Goal: Task Accomplishment & Management: Use online tool/utility

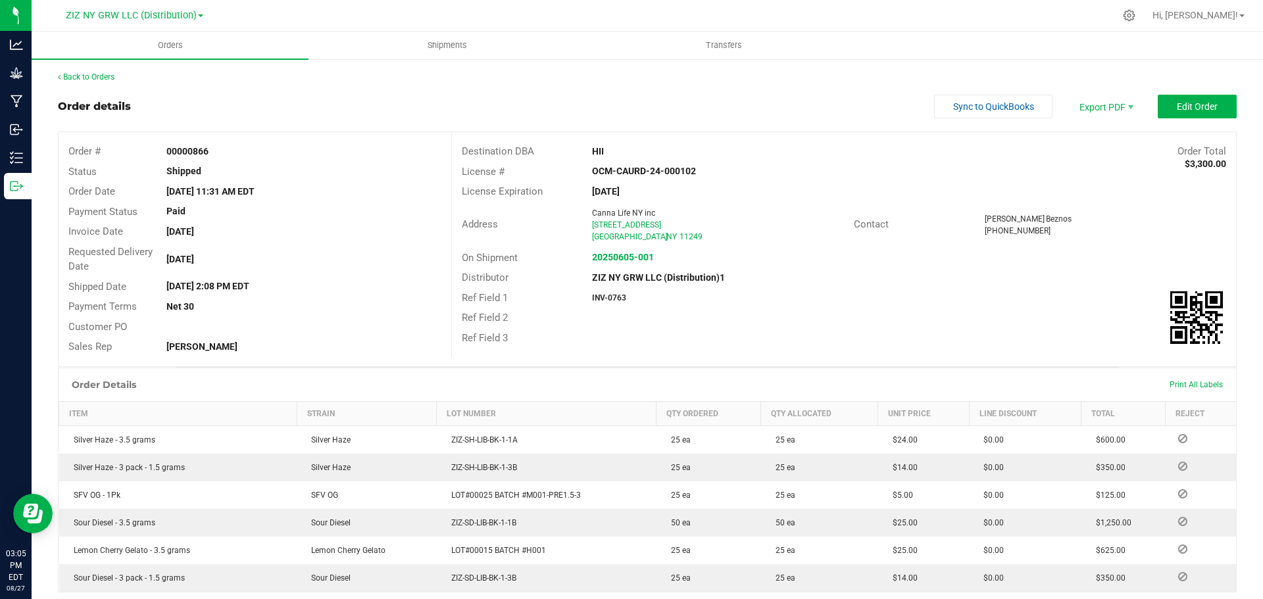
scroll to position [132, 0]
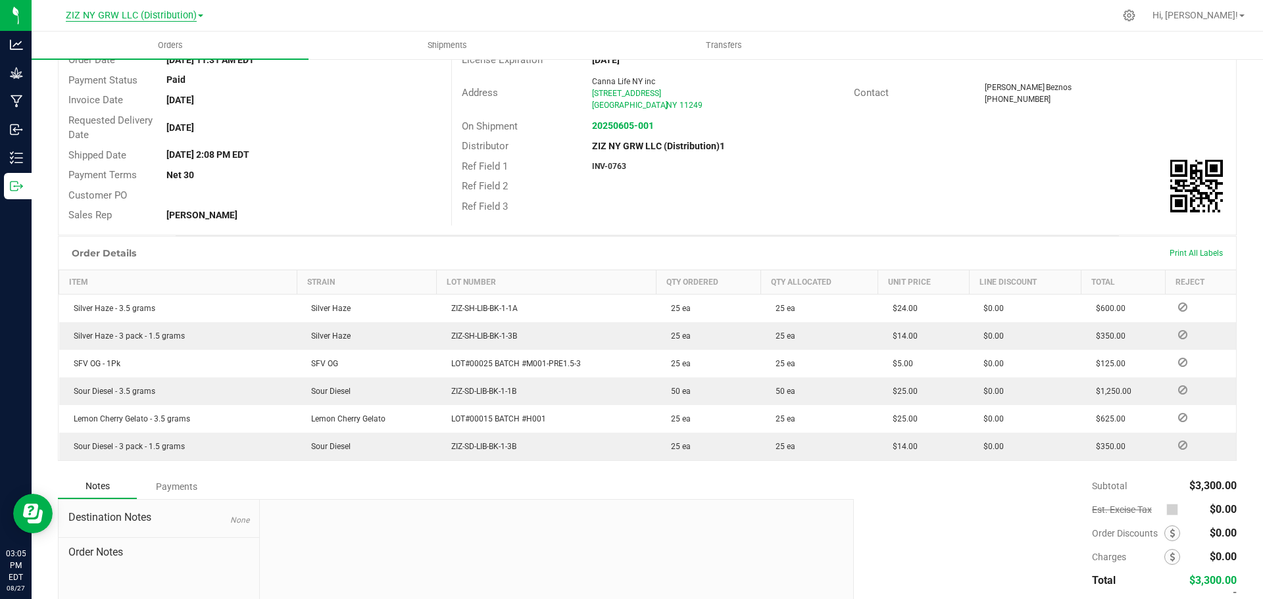
click at [176, 19] on span "ZIZ NY GRW LLC (Distribution)" at bounding box center [131, 16] width 131 height 12
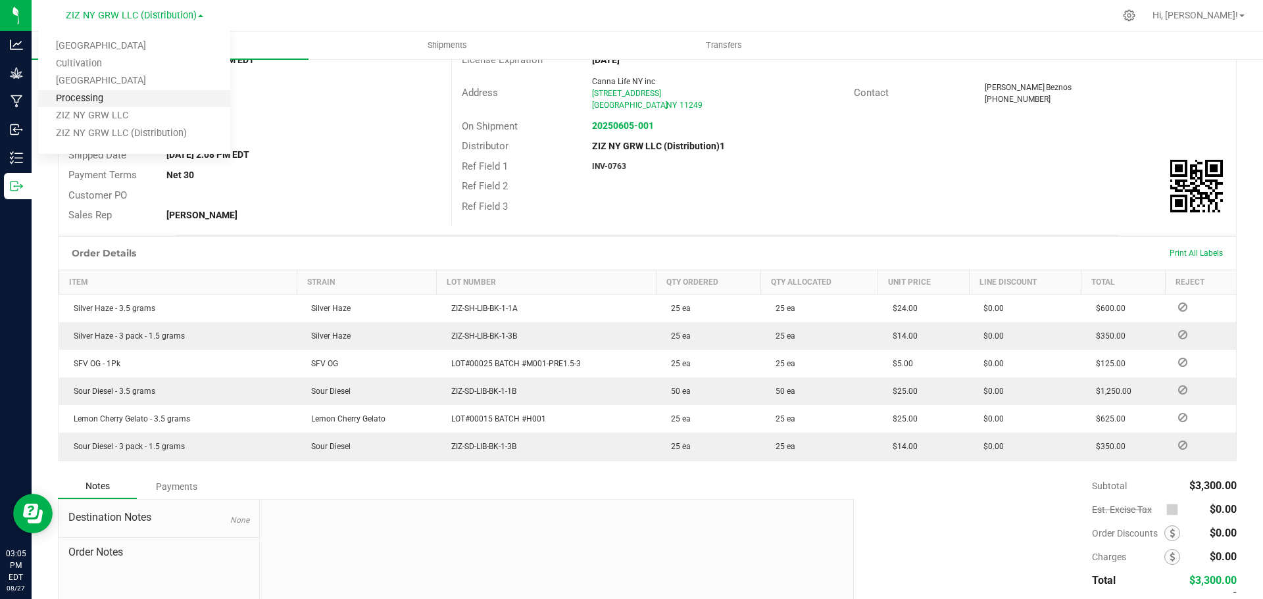
click at [89, 103] on link "Processing" at bounding box center [134, 99] width 192 height 18
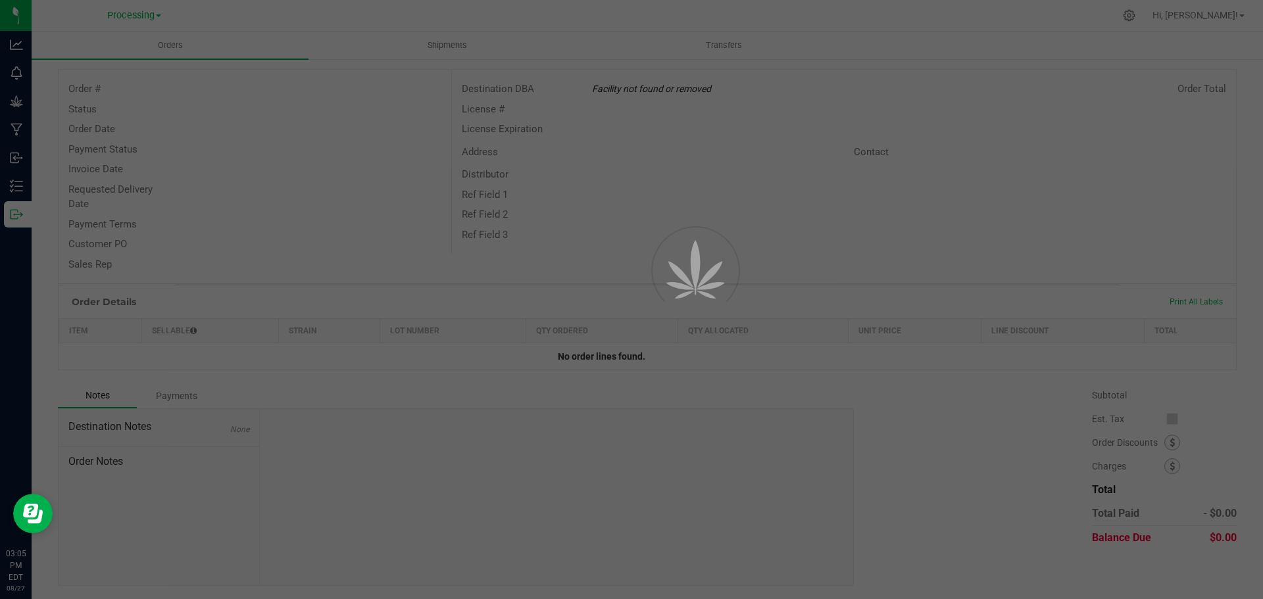
scroll to position [62, 0]
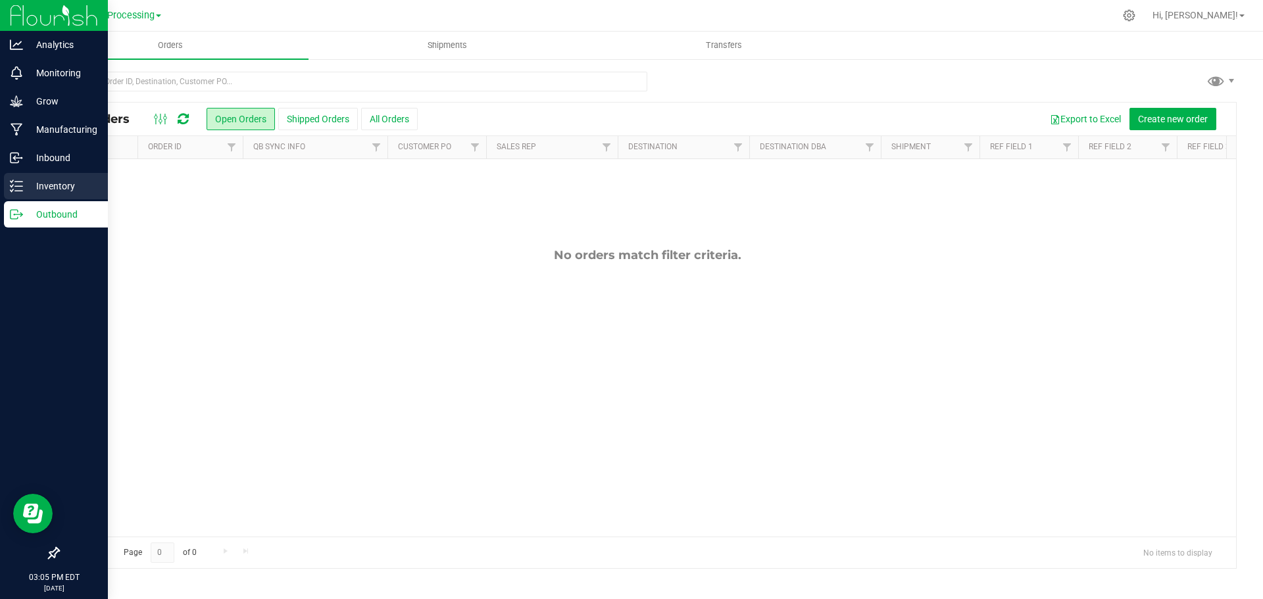
click at [19, 188] on icon at bounding box center [16, 186] width 13 height 13
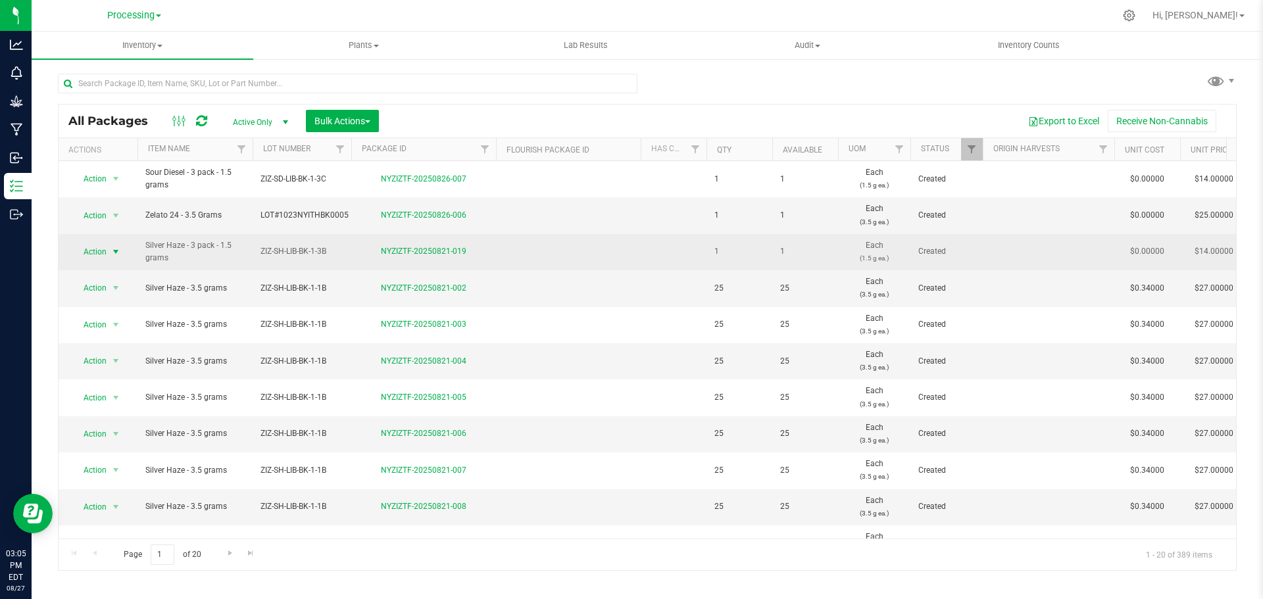
click at [107, 253] on span "Action" at bounding box center [90, 252] width 36 height 18
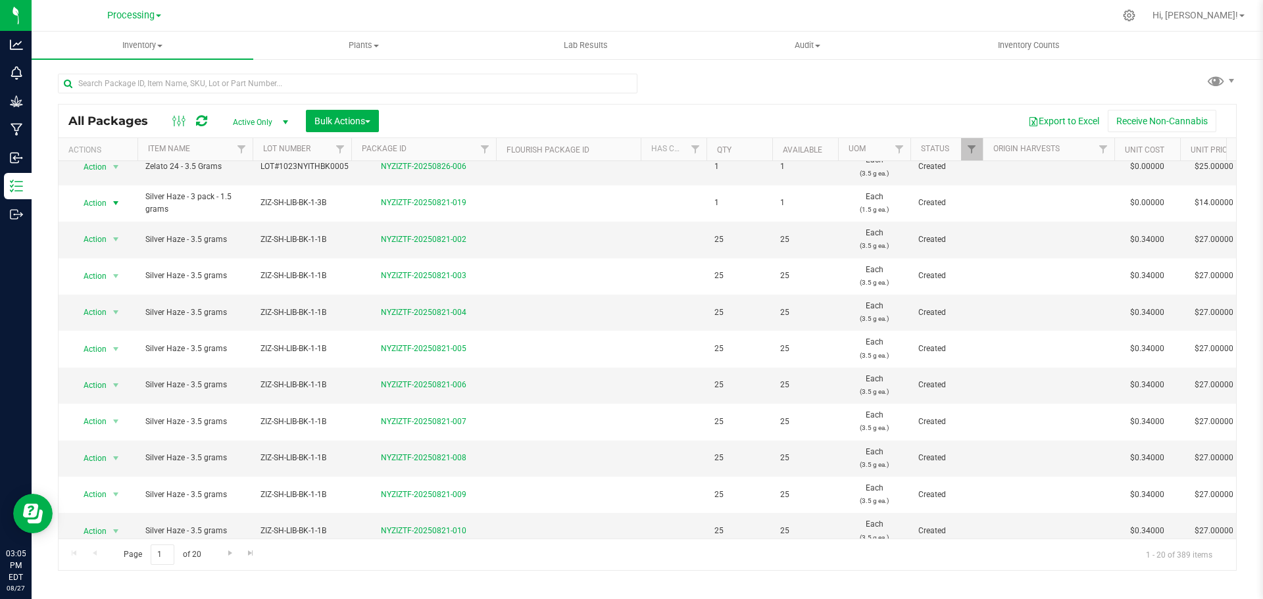
scroll to position [32, 0]
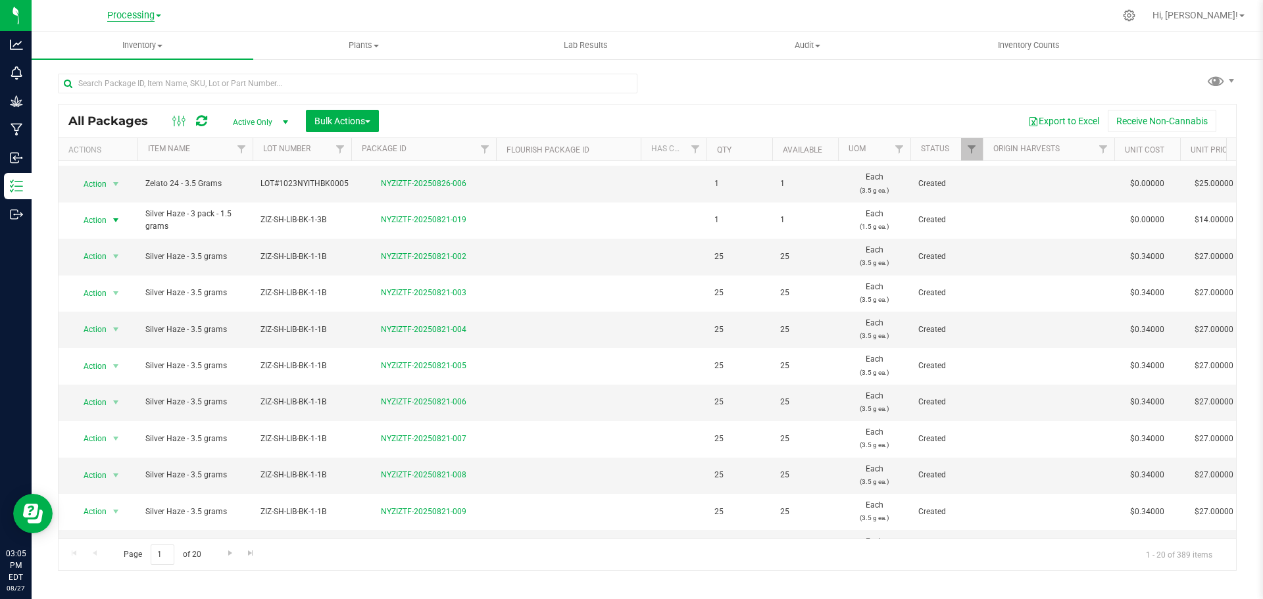
click at [134, 12] on span "Processing" at bounding box center [130, 16] width 47 height 12
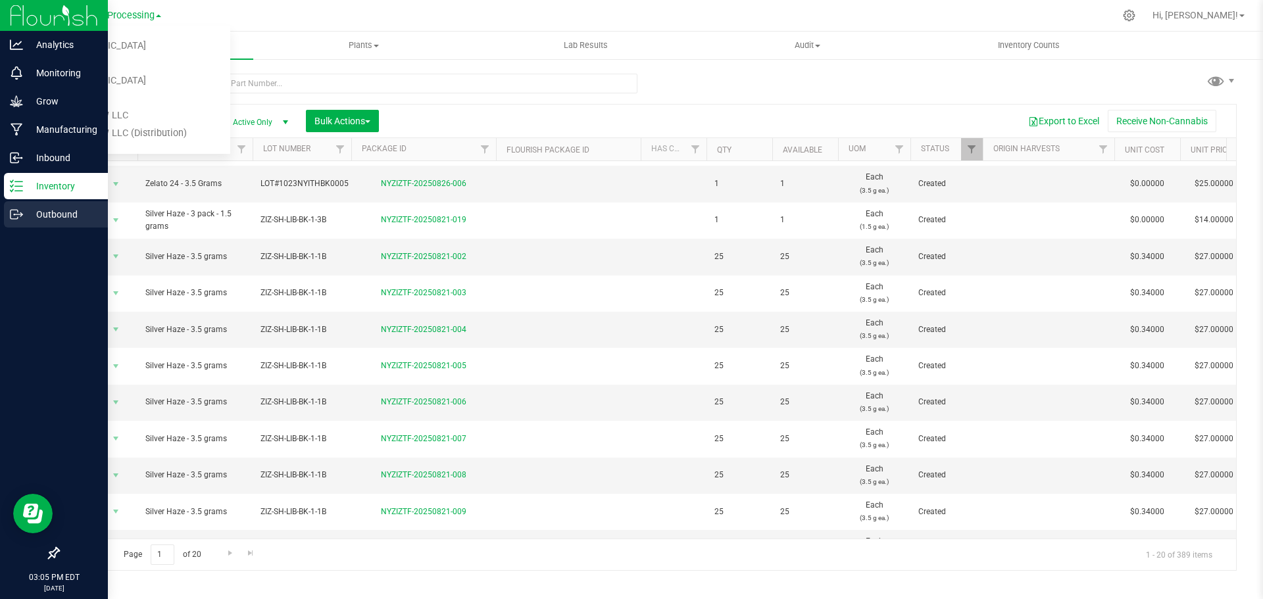
click at [26, 212] on p "Outbound" at bounding box center [62, 215] width 79 height 16
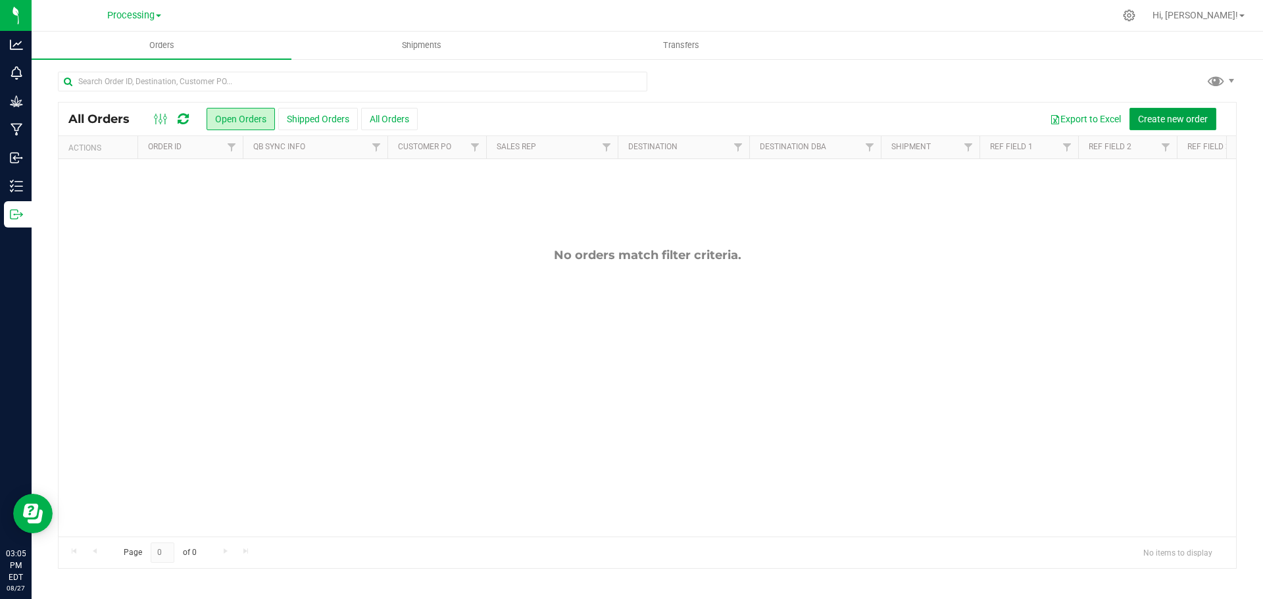
click at [1208, 123] on button "Create new order" at bounding box center [1172, 119] width 87 height 22
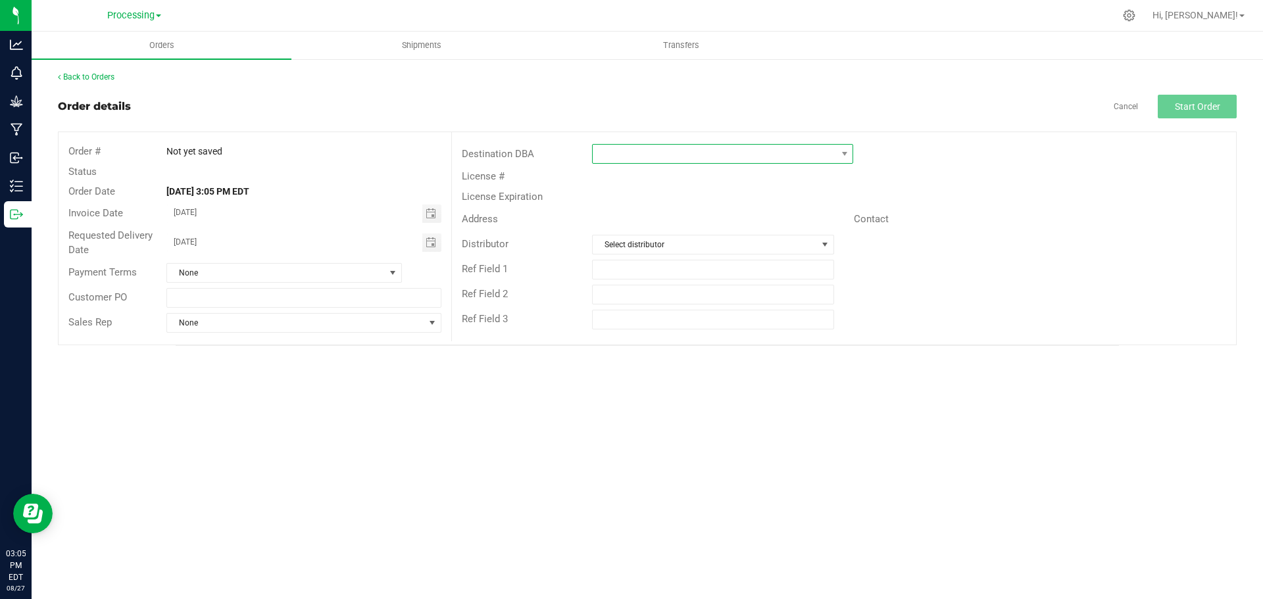
click at [673, 145] on span at bounding box center [714, 154] width 243 height 18
click at [650, 295] on li "ZIZ NY GRW LLC" at bounding box center [723, 297] width 260 height 22
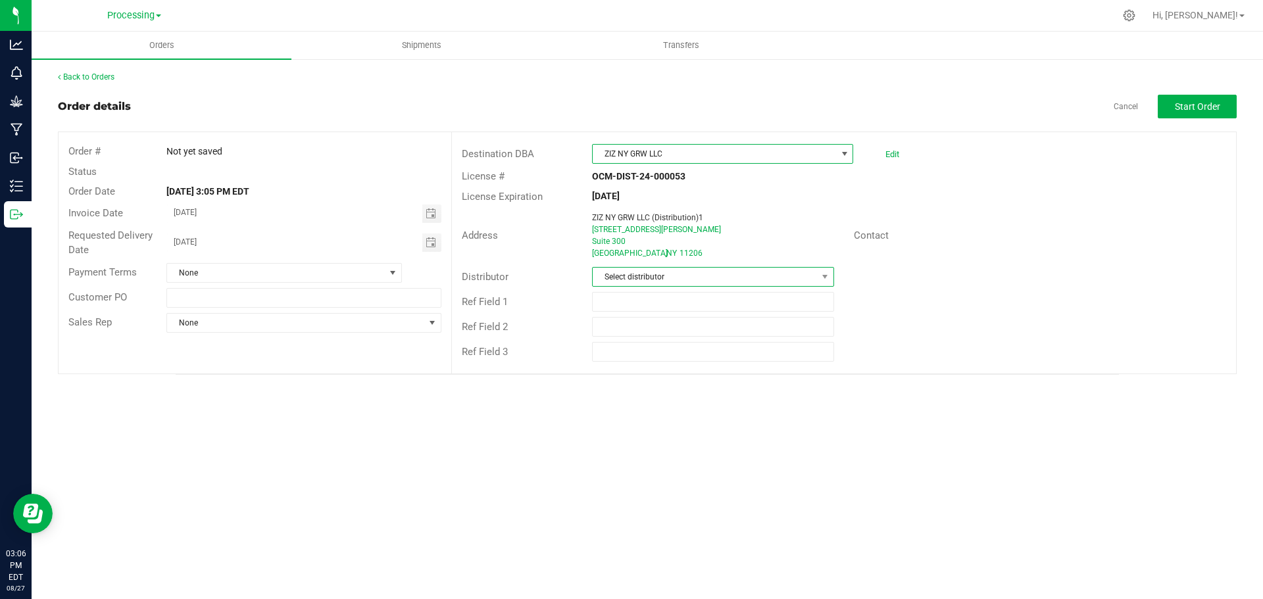
click at [730, 277] on span "Select distributor" at bounding box center [705, 277] width 224 height 18
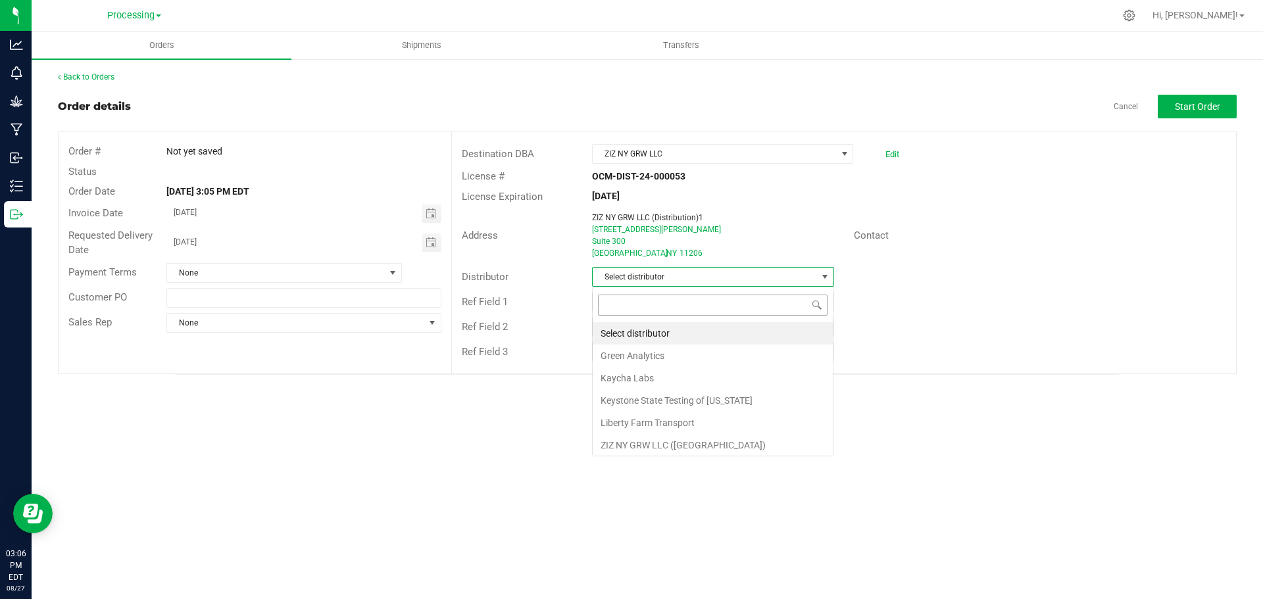
scroll to position [20, 242]
click at [675, 441] on li "ZIZ NY GRW LLC ([GEOGRAPHIC_DATA])" at bounding box center [713, 445] width 240 height 22
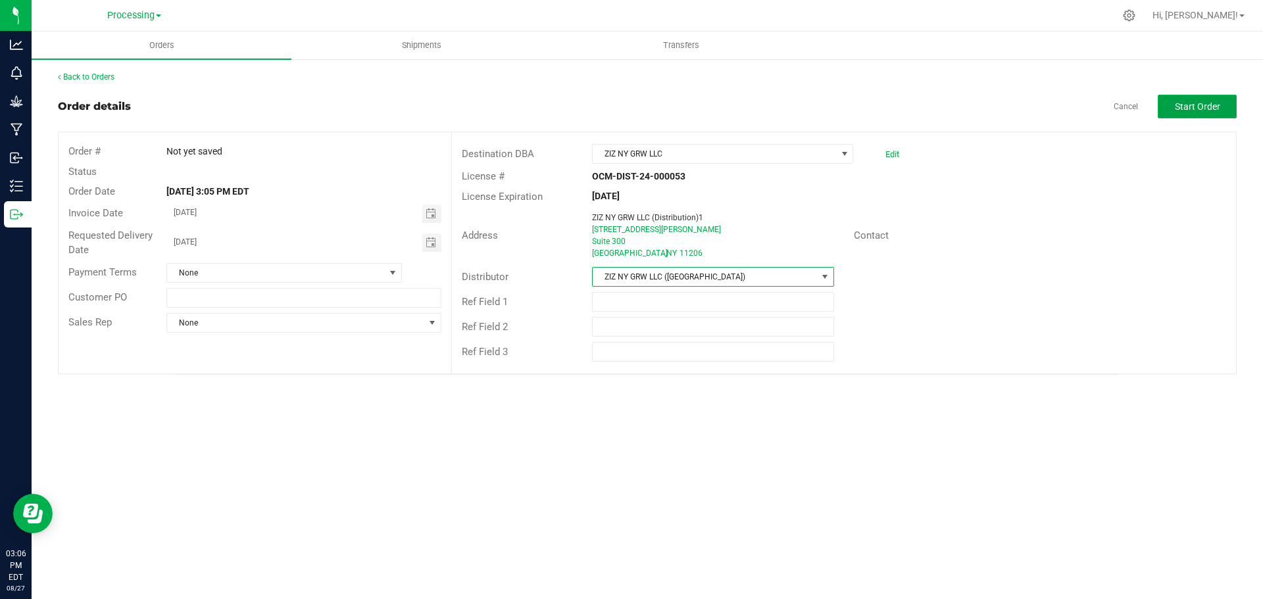
click at [1190, 115] on button "Start Order" at bounding box center [1197, 107] width 79 height 24
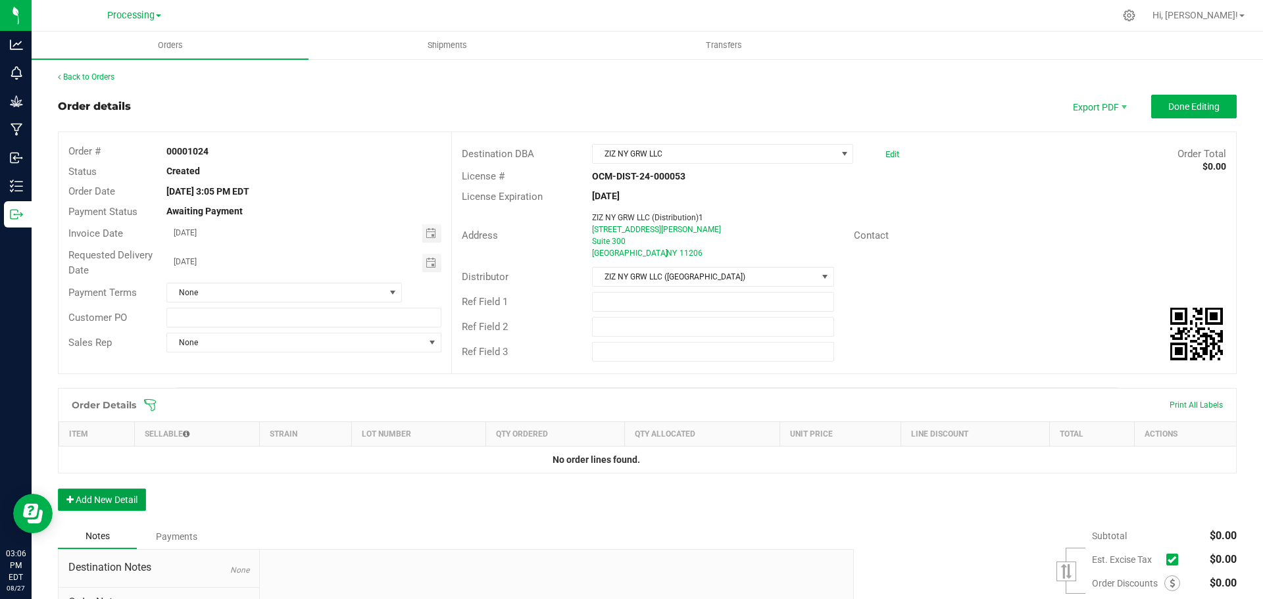
click at [134, 502] on button "Add New Detail" at bounding box center [102, 500] width 88 height 22
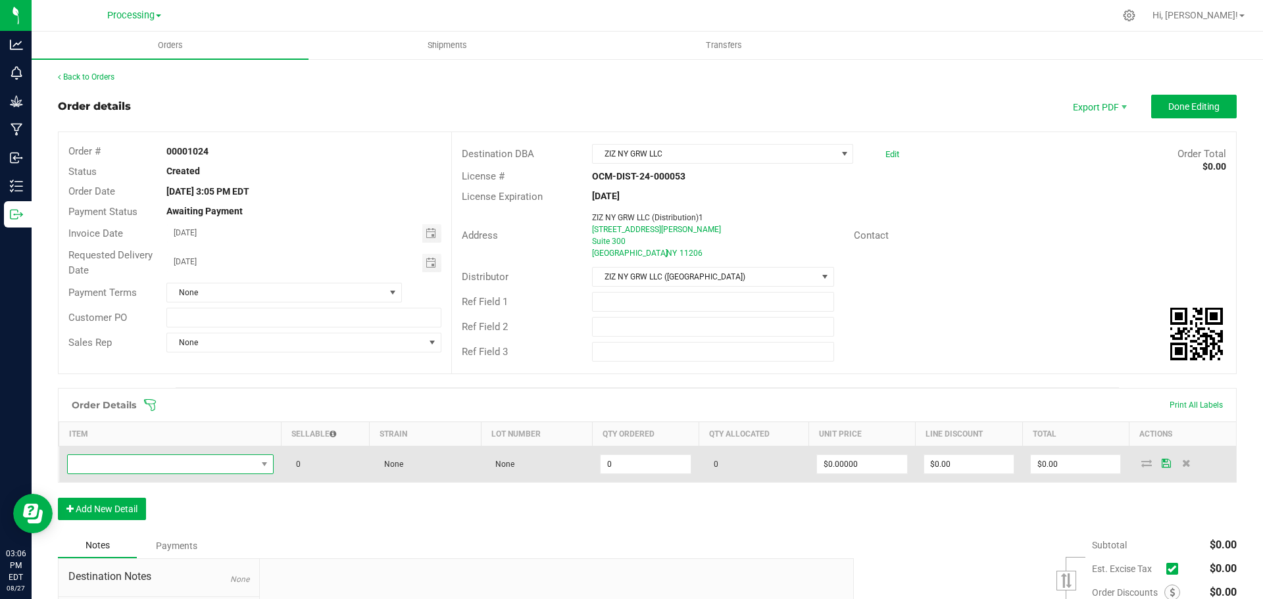
click at [195, 463] on span "NO DATA FOUND" at bounding box center [162, 464] width 189 height 18
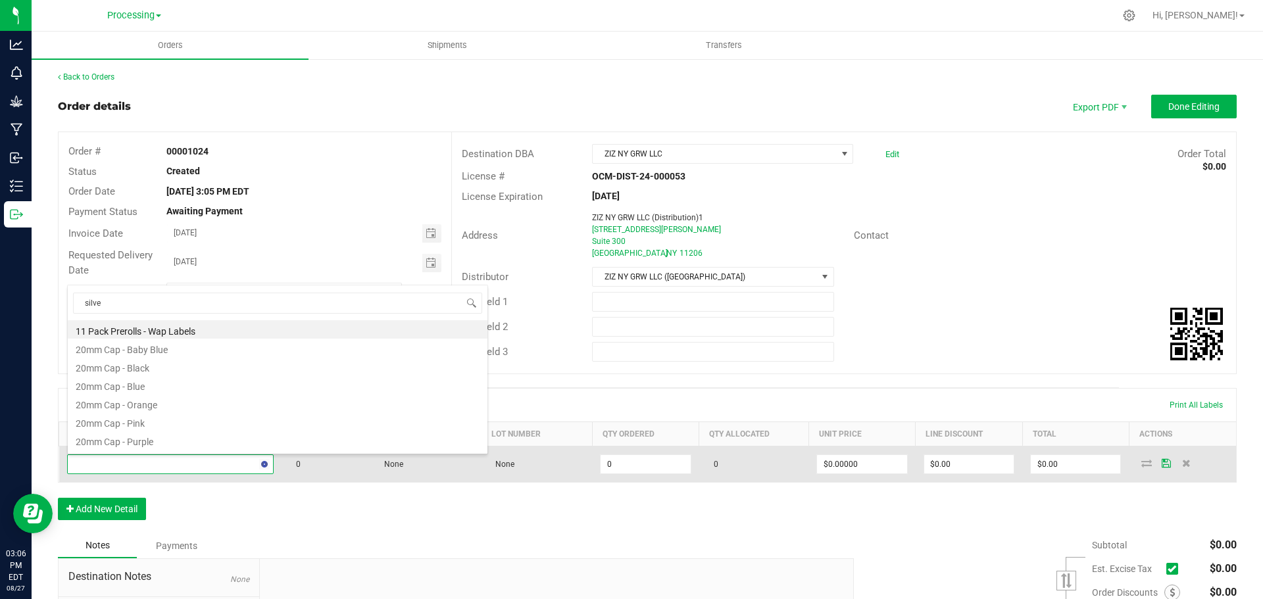
type input "silver"
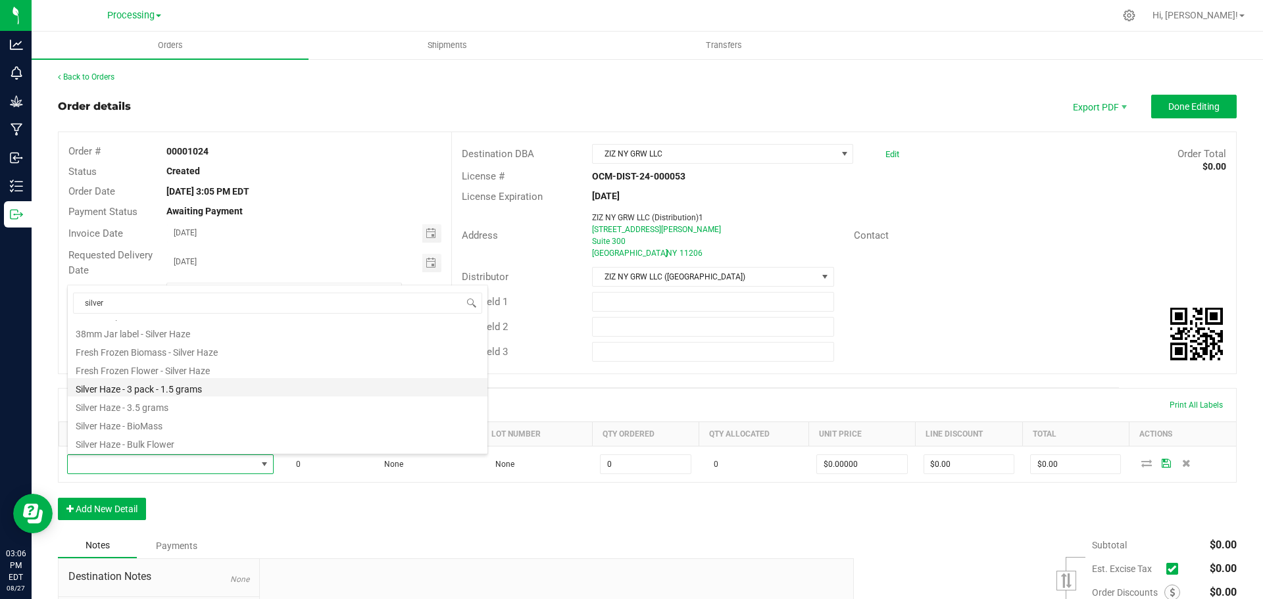
scroll to position [66, 0]
click at [183, 390] on li "Silver Haze - 3.5 grams" at bounding box center [278, 392] width 420 height 18
type input "0 ea"
type input "$27.00000"
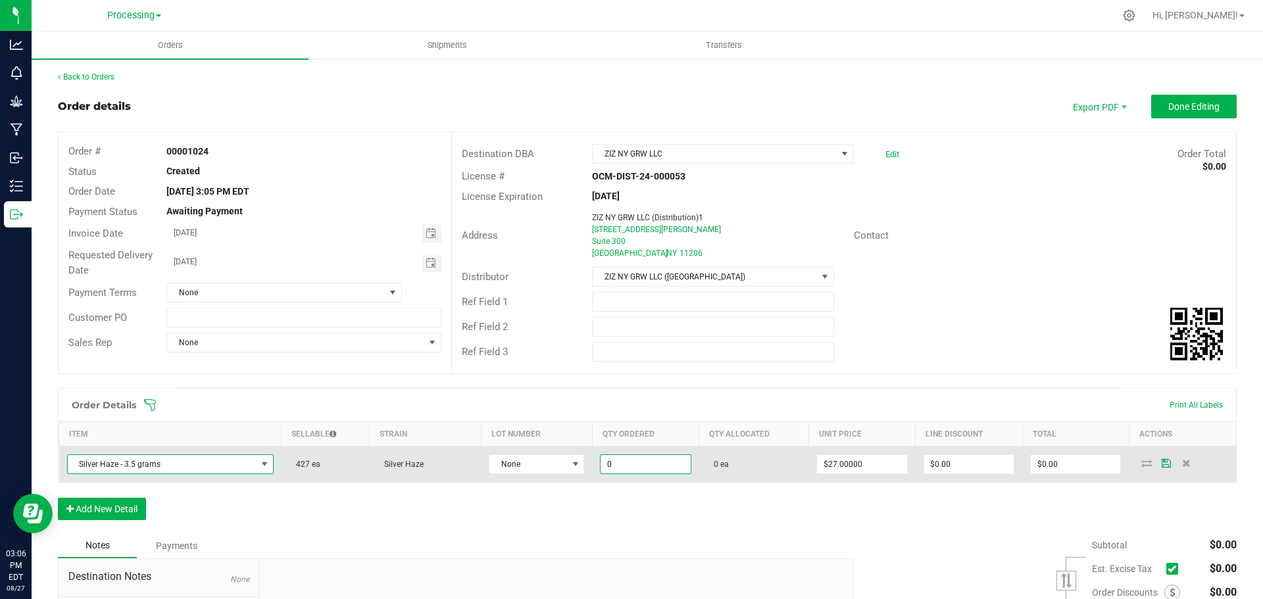
click at [673, 470] on input "0" at bounding box center [644, 464] width 89 height 18
click at [539, 462] on span "None" at bounding box center [528, 464] width 78 height 18
type input "425 ea"
type input "$11,475.00"
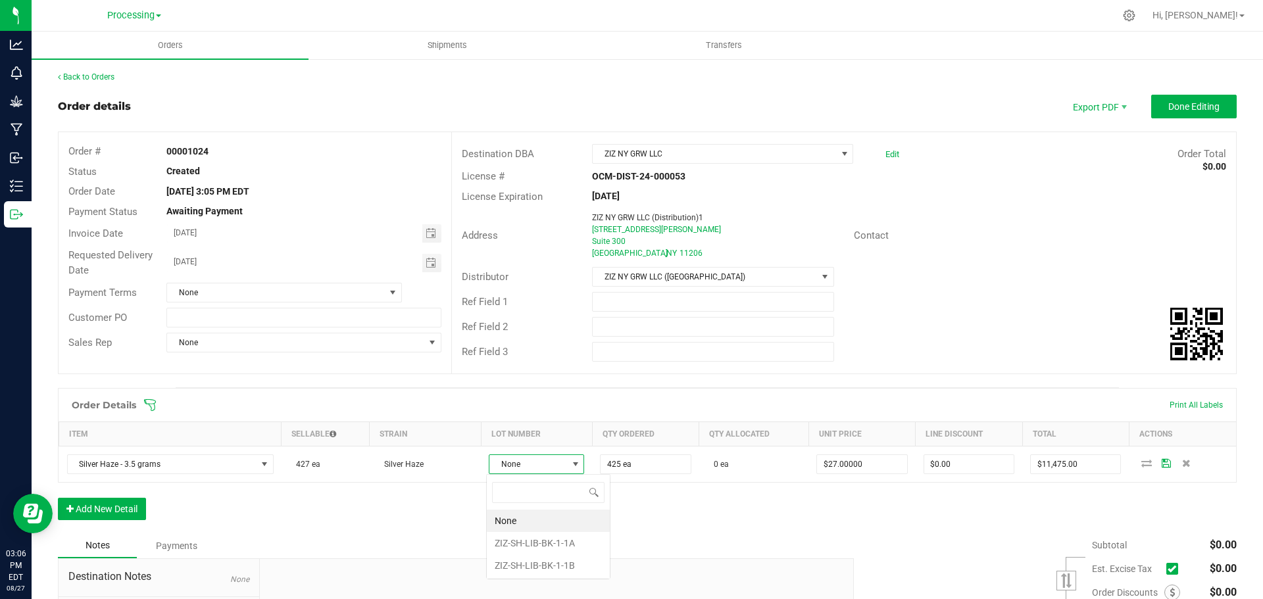
scroll to position [20, 94]
click at [562, 566] on li "ZIZ-SH-LIB-BK-1-1B" at bounding box center [548, 565] width 123 height 22
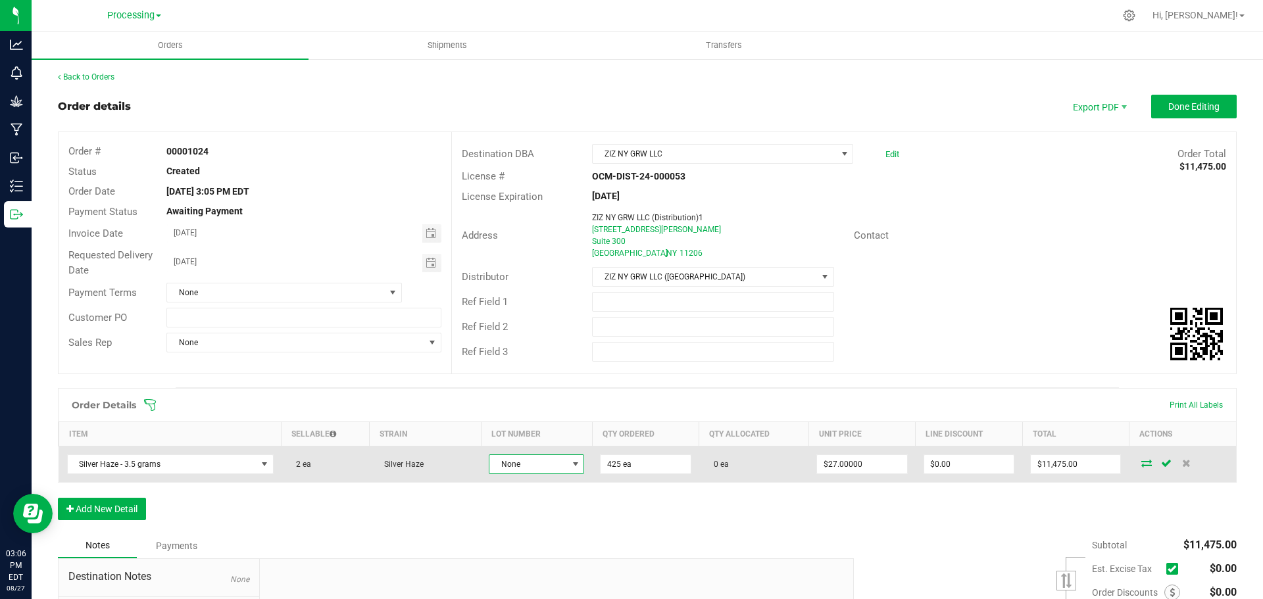
click at [543, 468] on span "None" at bounding box center [528, 464] width 78 height 18
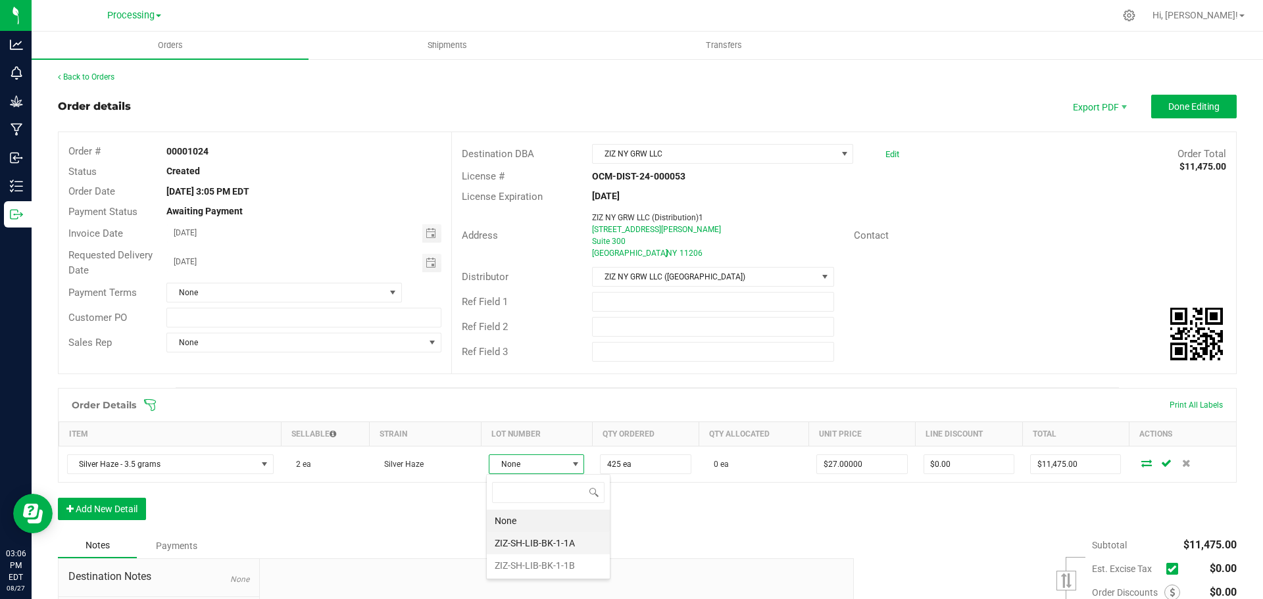
click at [542, 545] on li "ZIZ-SH-LIB-BK-1-1A" at bounding box center [548, 543] width 123 height 22
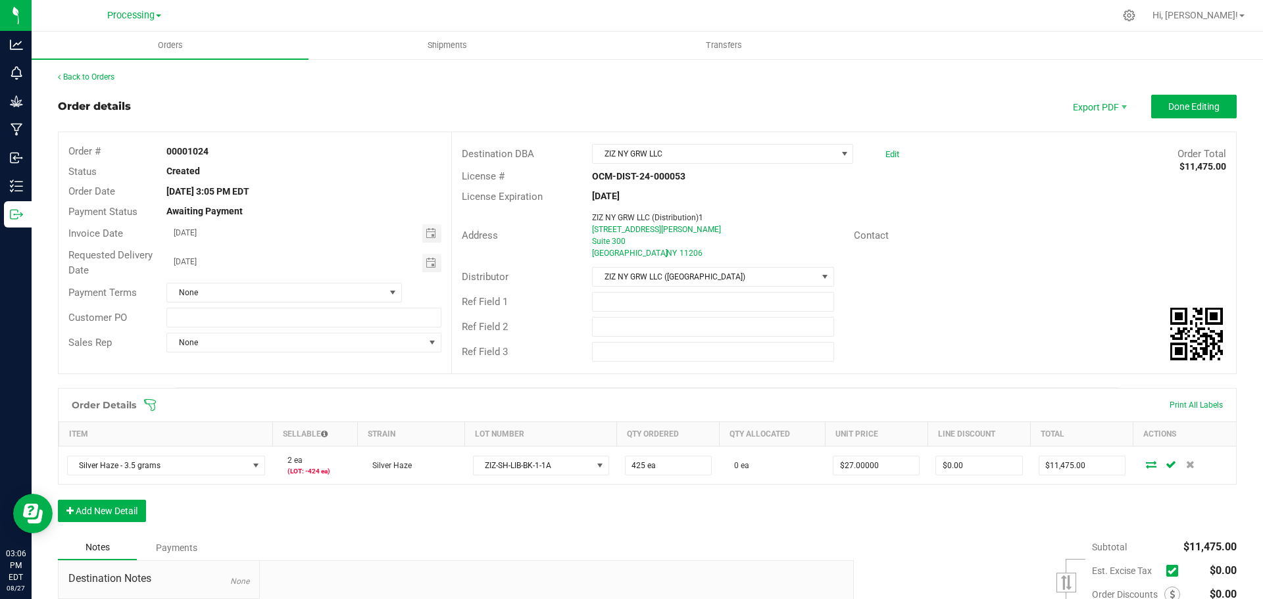
click at [550, 517] on div "Order Details Print All Labels Item Sellable Strain Lot Number Qty Ordered Qty …" at bounding box center [647, 461] width 1179 height 147
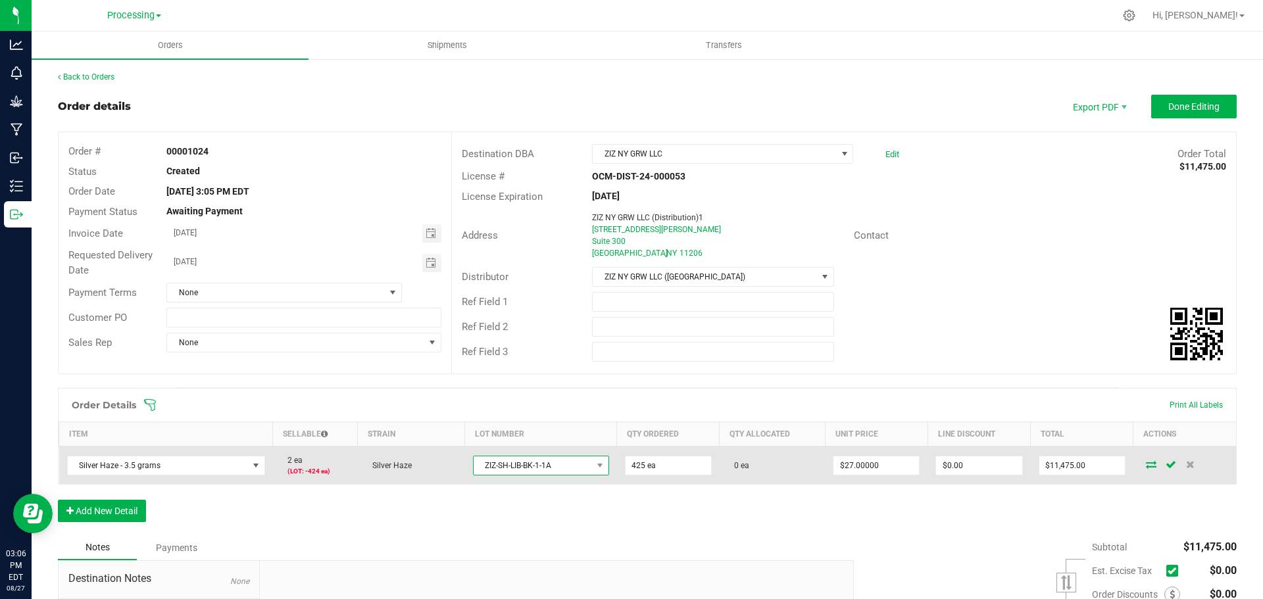
click at [580, 464] on span "ZIZ-SH-LIB-BK-1-1A" at bounding box center [533, 465] width 118 height 18
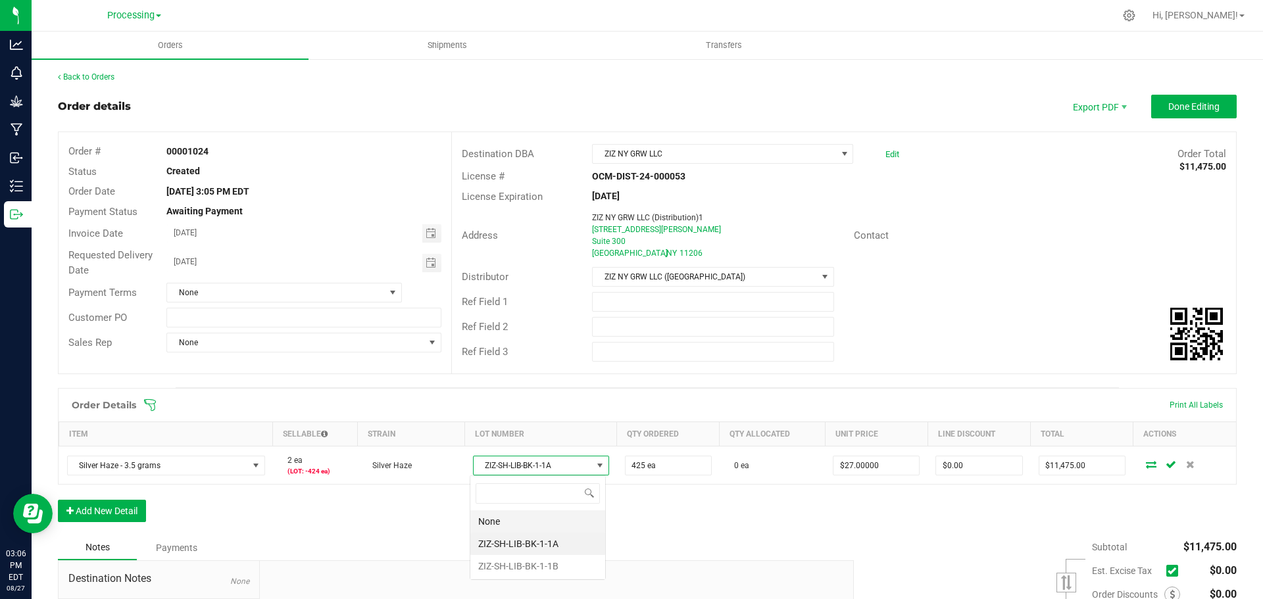
scroll to position [20, 137]
click at [552, 558] on li "ZIZ-SH-LIB-BK-1-1B" at bounding box center [537, 566] width 135 height 22
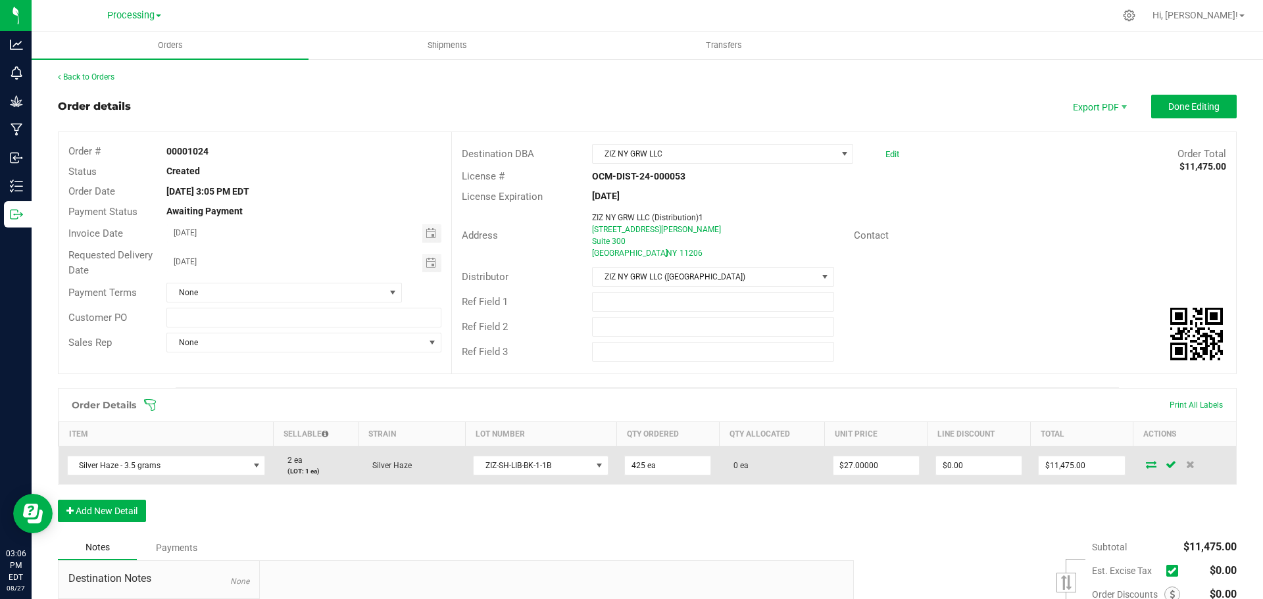
click at [1146, 467] on icon at bounding box center [1151, 464] width 11 height 8
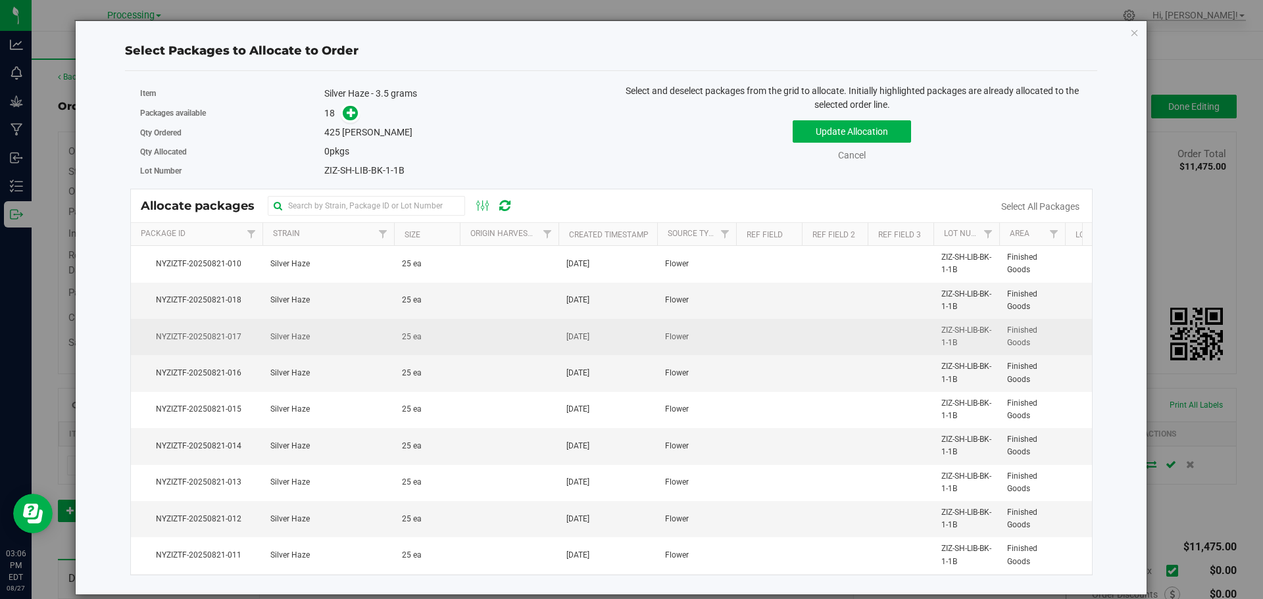
click at [1027, 207] on link "Select All Packages" at bounding box center [1040, 206] width 78 height 11
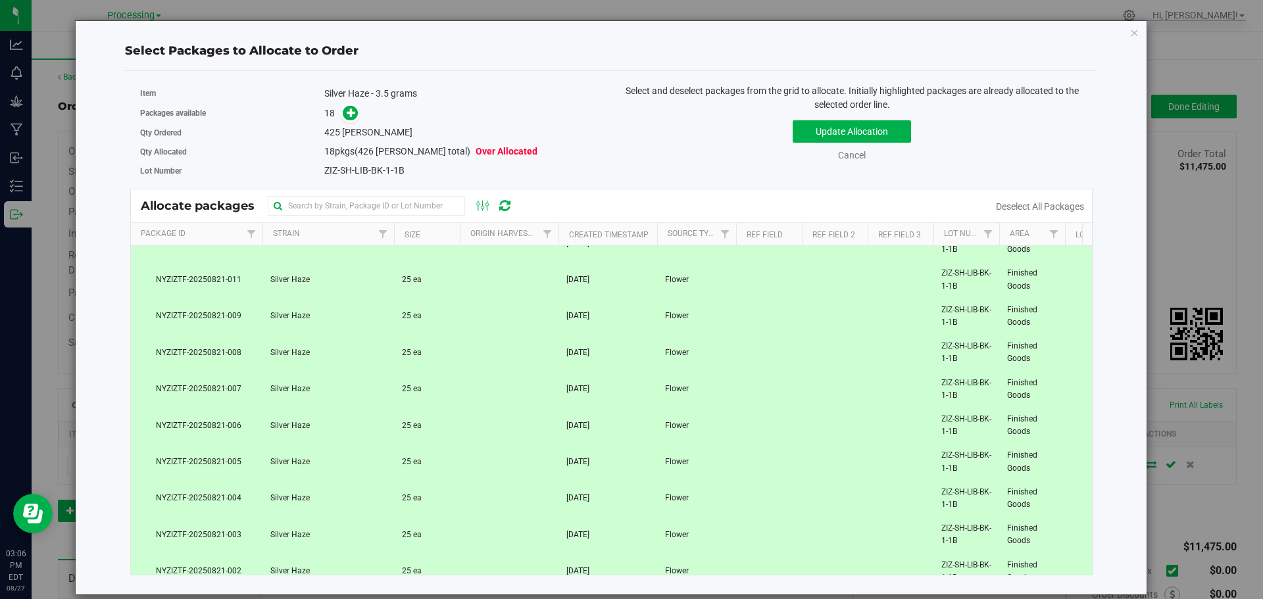
scroll to position [336, 0]
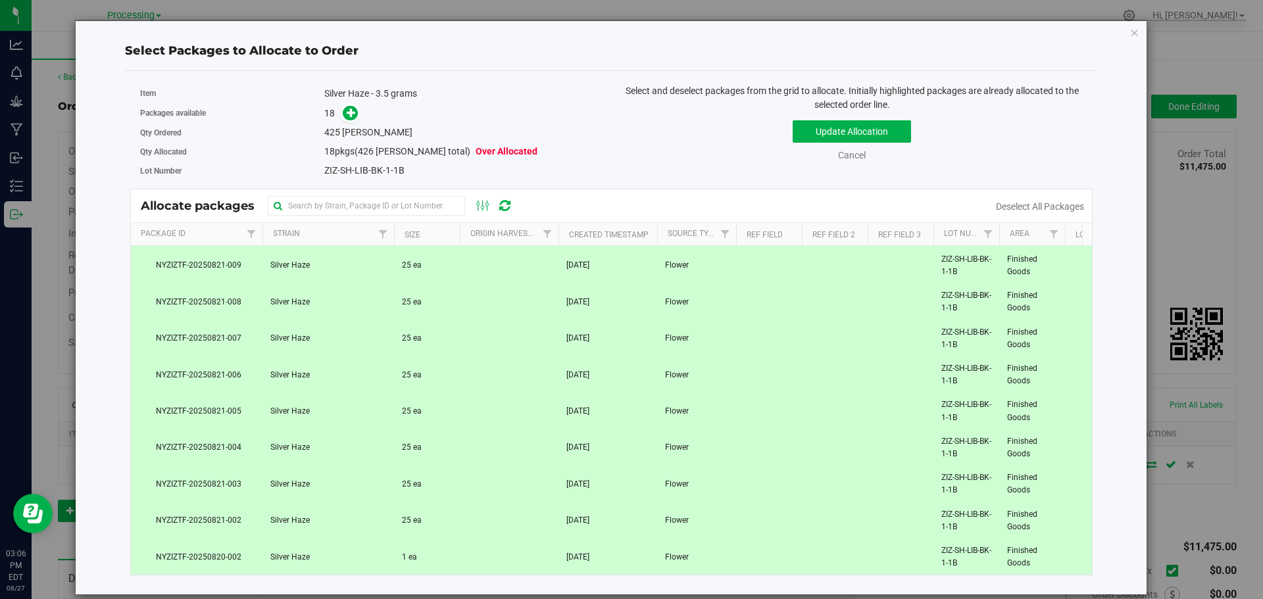
click at [451, 542] on td "1 ea" at bounding box center [427, 557] width 66 height 36
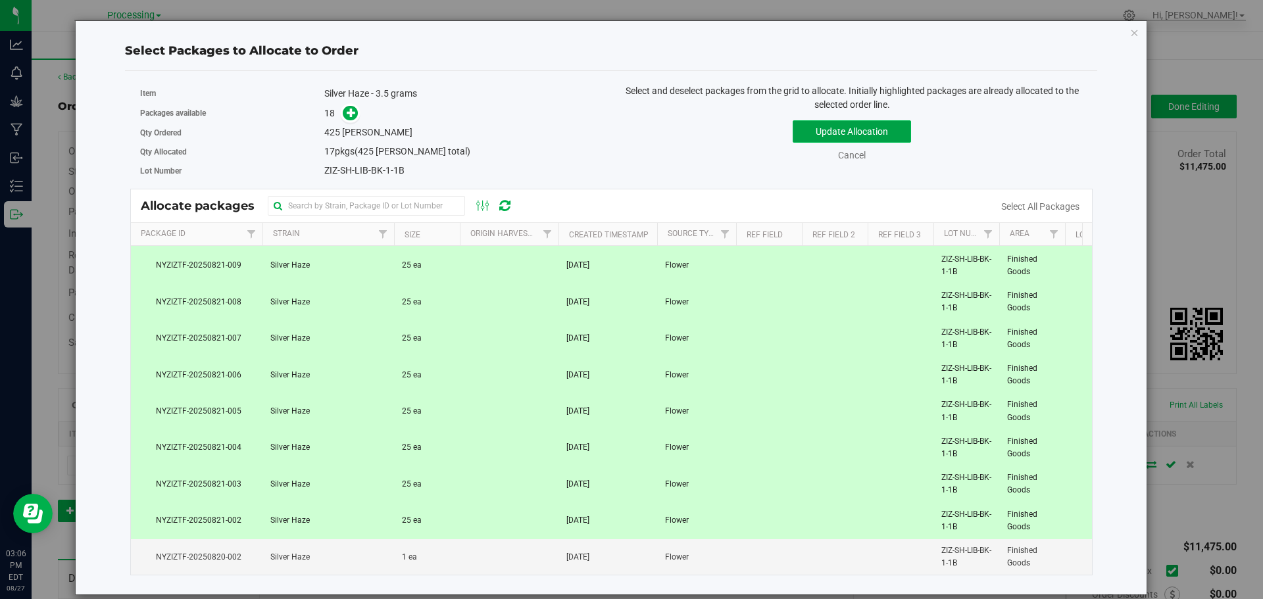
click at [885, 127] on button "Update Allocation" at bounding box center [852, 131] width 118 height 22
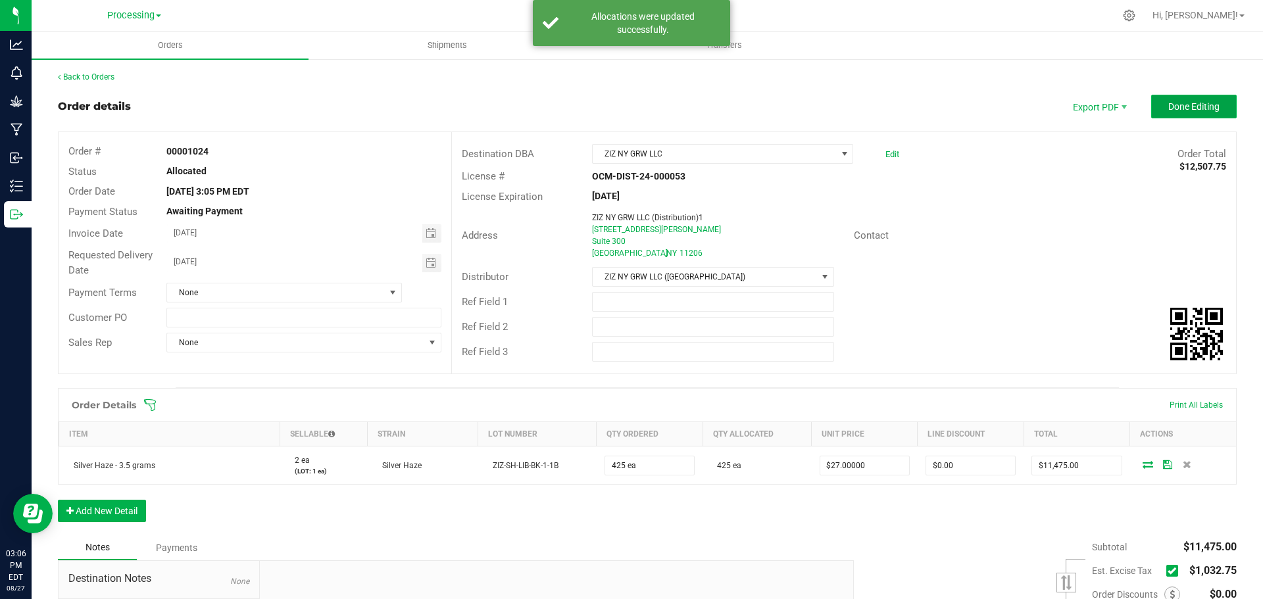
click at [1194, 106] on span "Done Editing" at bounding box center [1193, 106] width 51 height 11
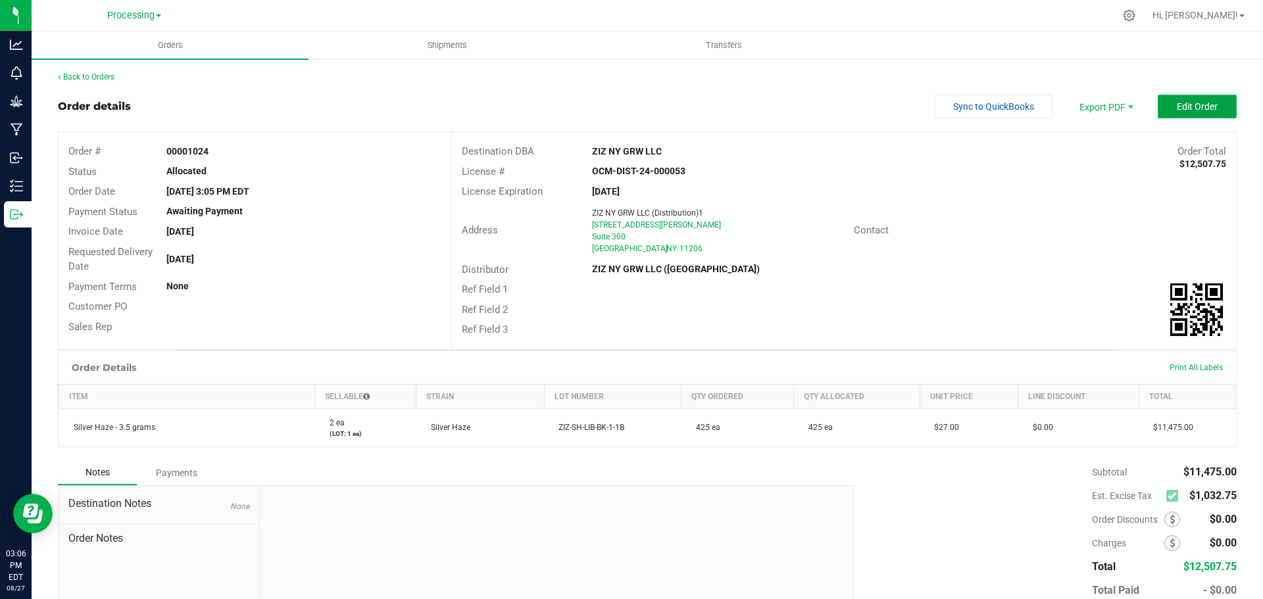
click at [1184, 111] on span "Edit Order" at bounding box center [1197, 106] width 41 height 11
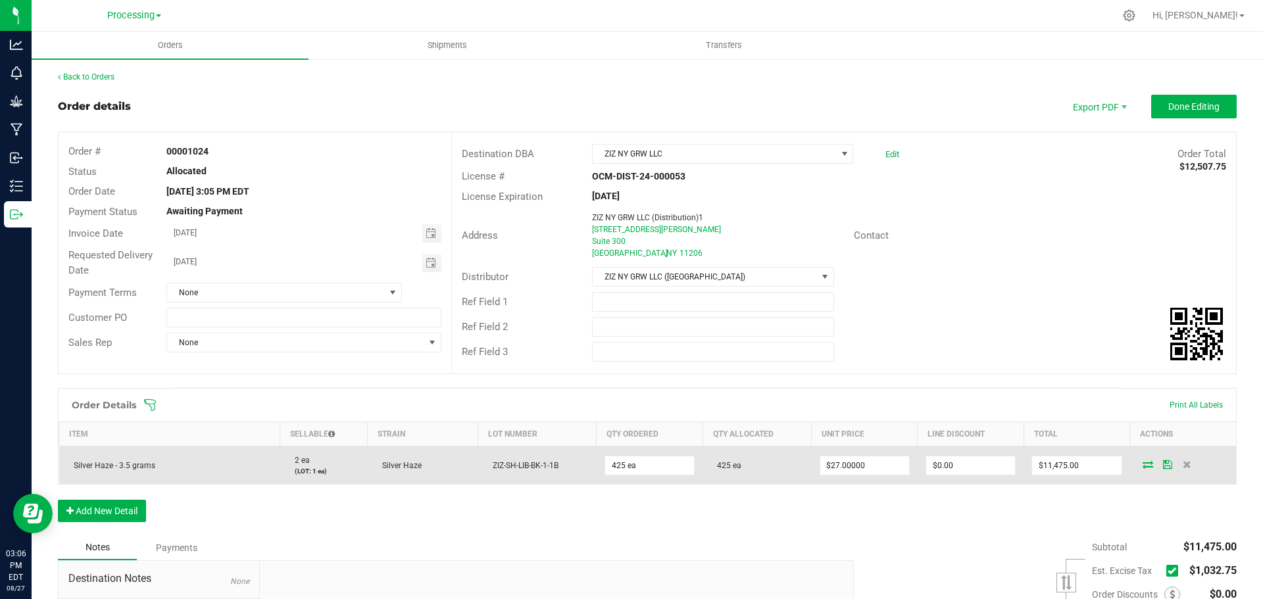
click at [1142, 460] on icon at bounding box center [1147, 464] width 11 height 8
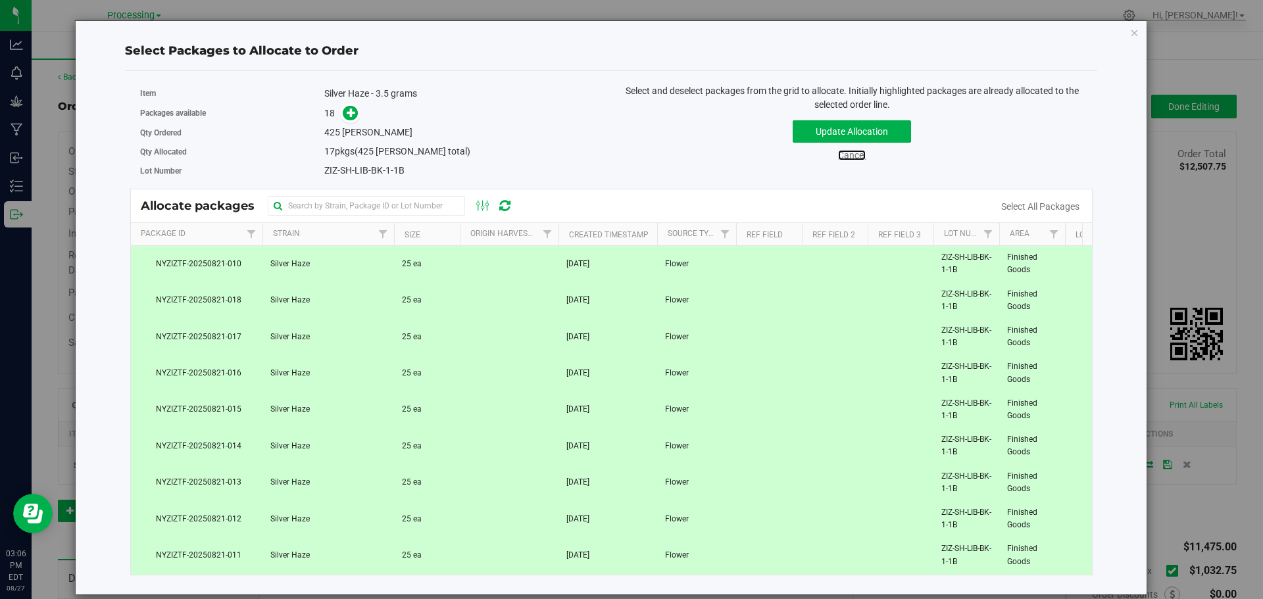
click at [854, 158] on link "Cancel" at bounding box center [852, 155] width 28 height 11
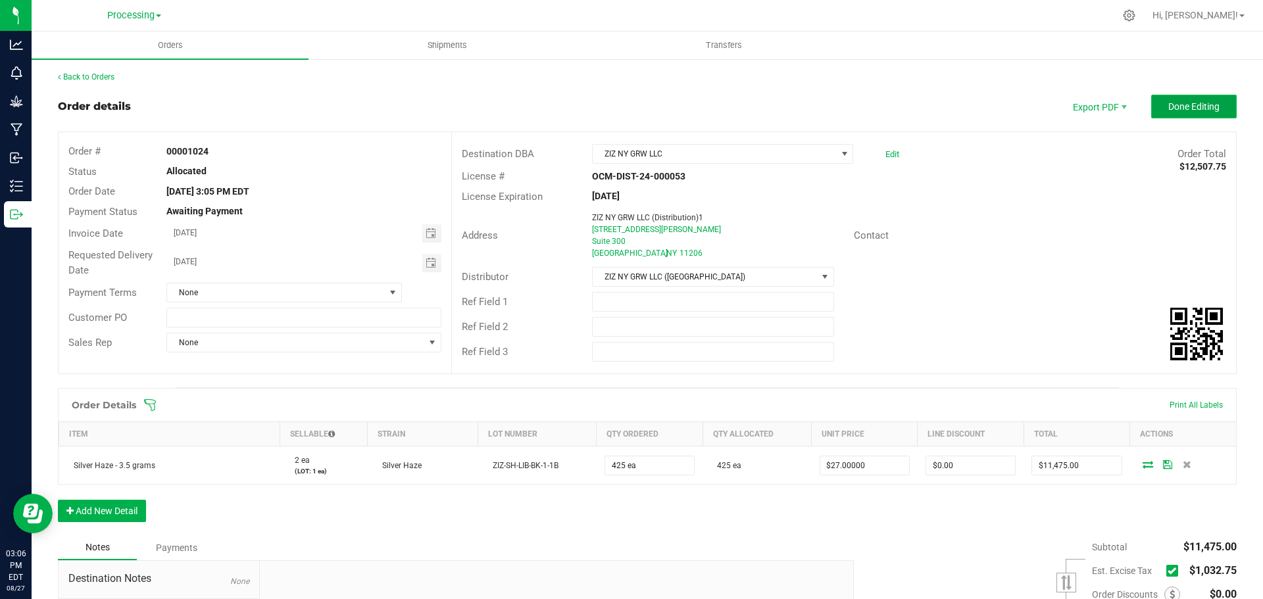
click at [1209, 109] on span "Done Editing" at bounding box center [1193, 106] width 51 height 11
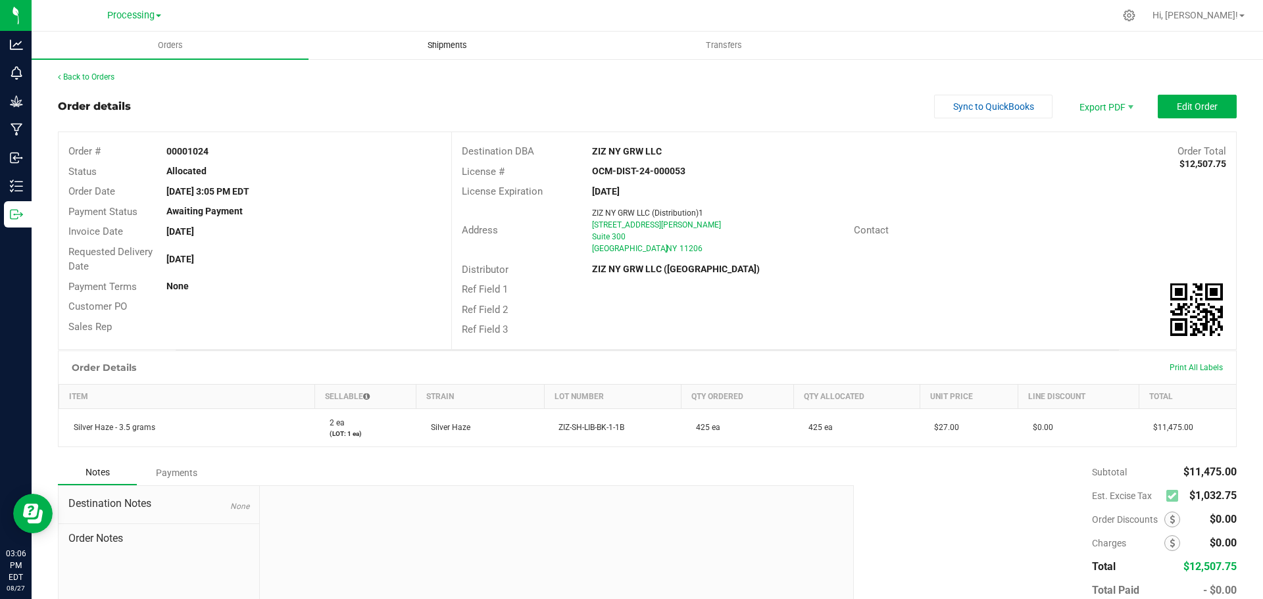
click at [447, 43] on span "Shipments" at bounding box center [447, 45] width 75 height 12
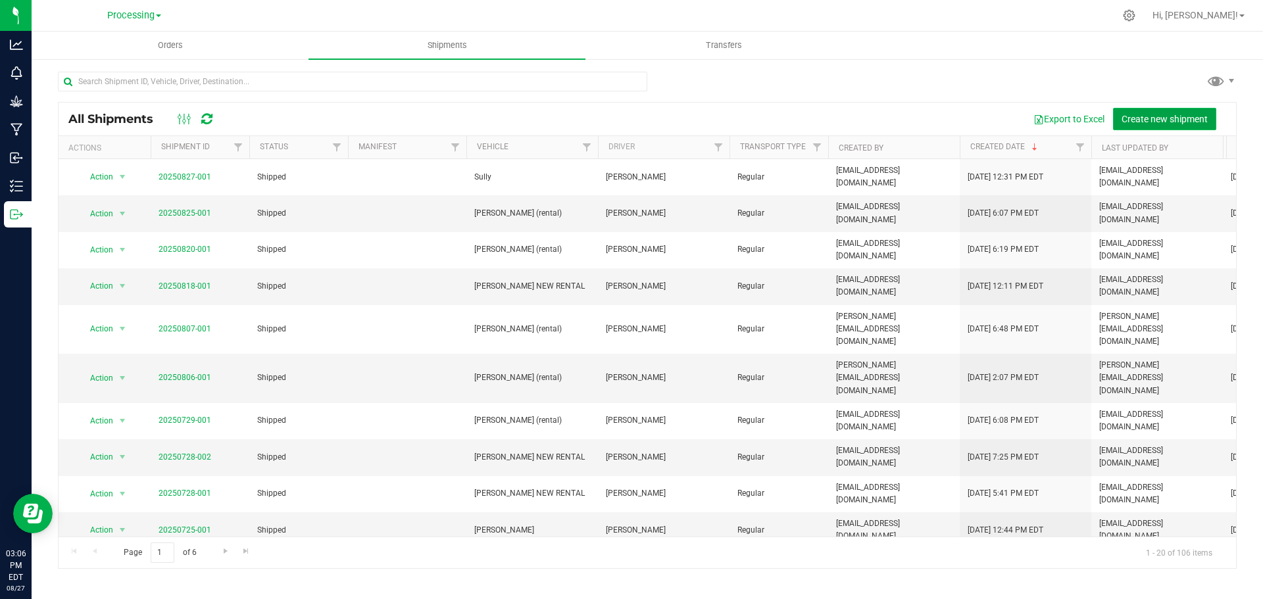
click at [1181, 116] on span "Create new shipment" at bounding box center [1164, 119] width 86 height 11
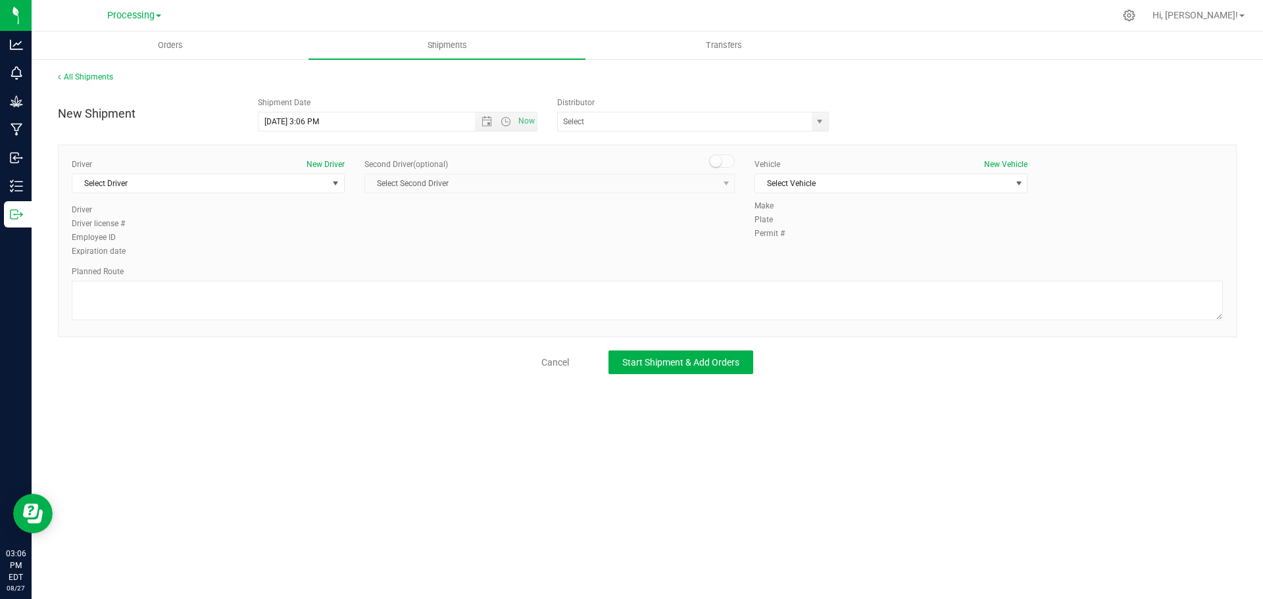
click at [814, 134] on div "New Shipment Shipment Date [DATE] 3:06 PM Now Distributor Green Analytics Kaych…" at bounding box center [647, 232] width 1179 height 283
click at [816, 130] on span "select" at bounding box center [820, 121] width 16 height 18
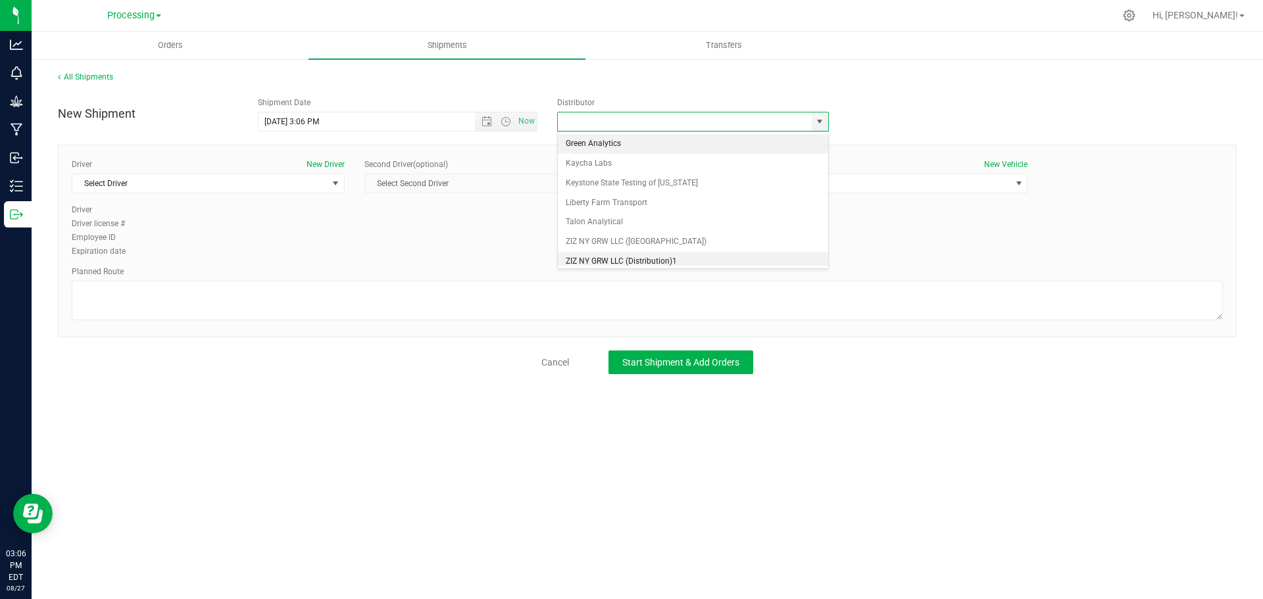
click at [714, 258] on li "ZIZ NY GRW LLC (Distribution)1" at bounding box center [693, 262] width 270 height 20
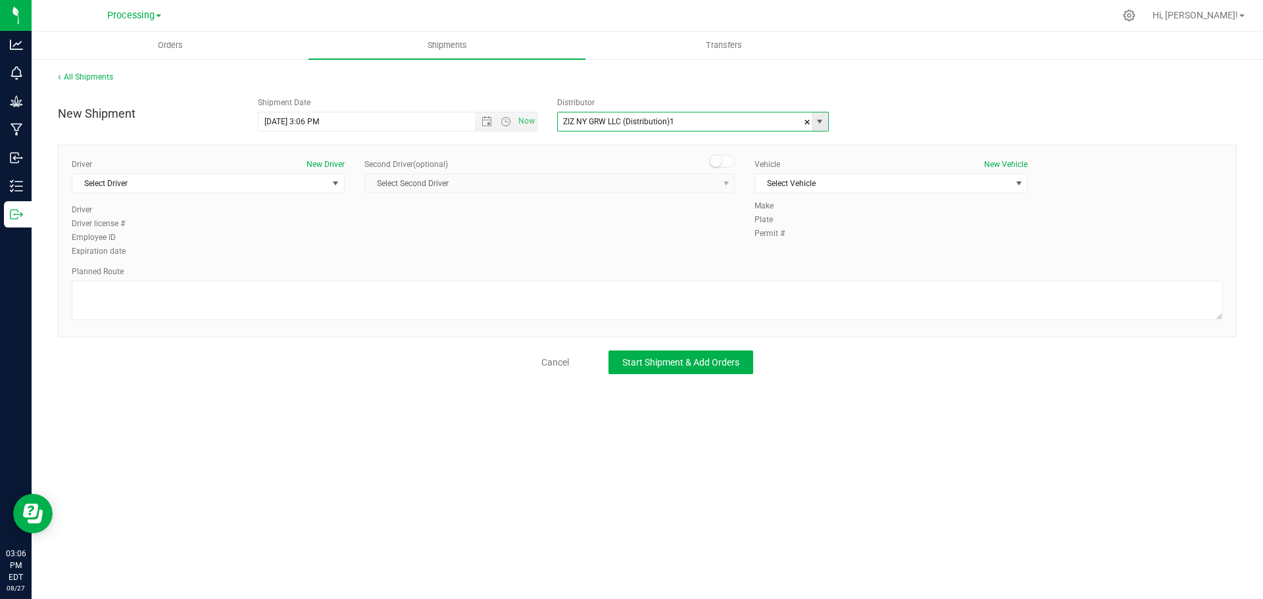
click at [818, 121] on span "select" at bounding box center [819, 121] width 11 height 11
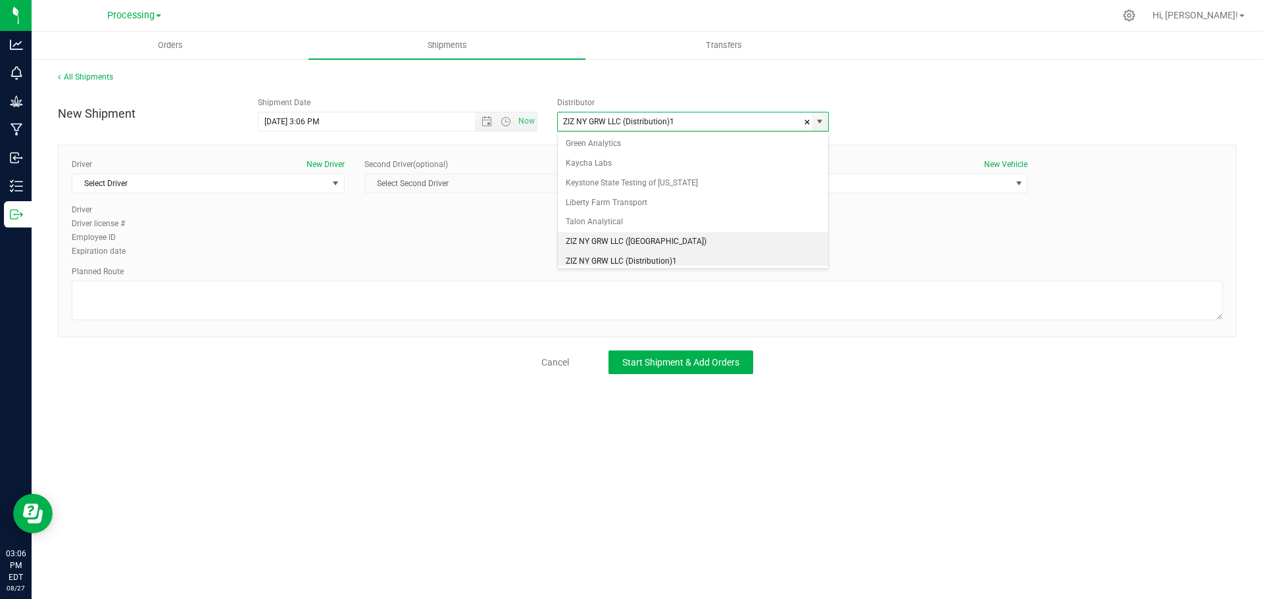
click at [667, 236] on li "ZIZ NY GRW LLC ([GEOGRAPHIC_DATA])" at bounding box center [693, 242] width 270 height 20
type input "ZIZ NY GRW LLC ([GEOGRAPHIC_DATA])"
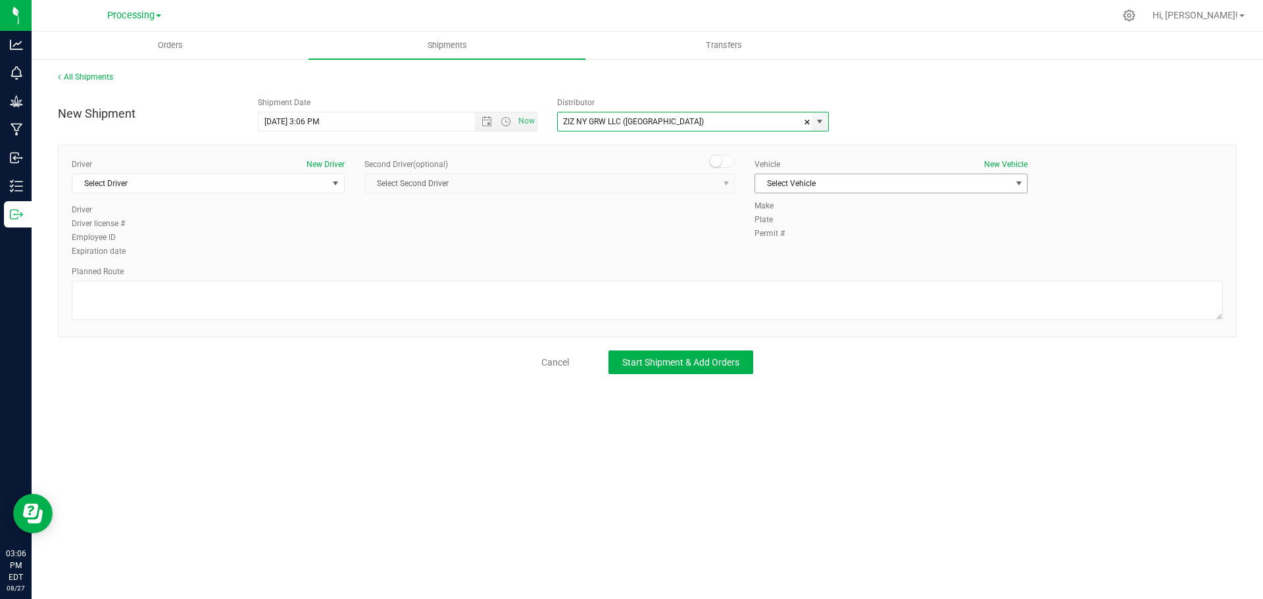
click at [867, 176] on span "Select Vehicle" at bounding box center [882, 183] width 255 height 18
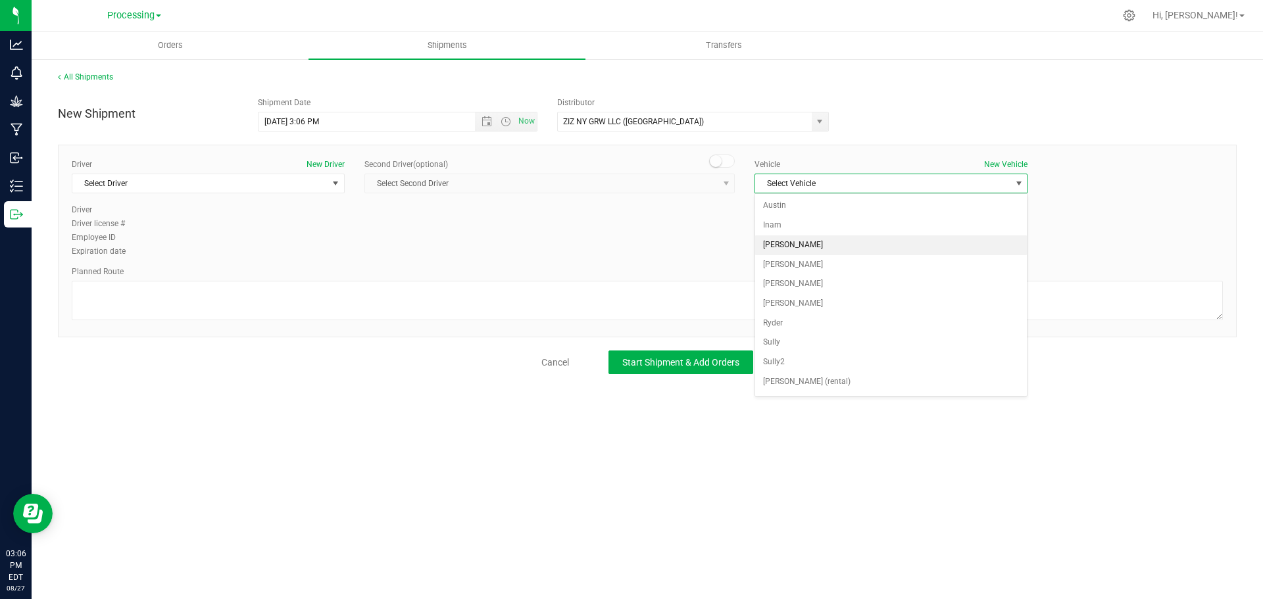
click at [841, 244] on li "[PERSON_NAME]" at bounding box center [891, 245] width 272 height 20
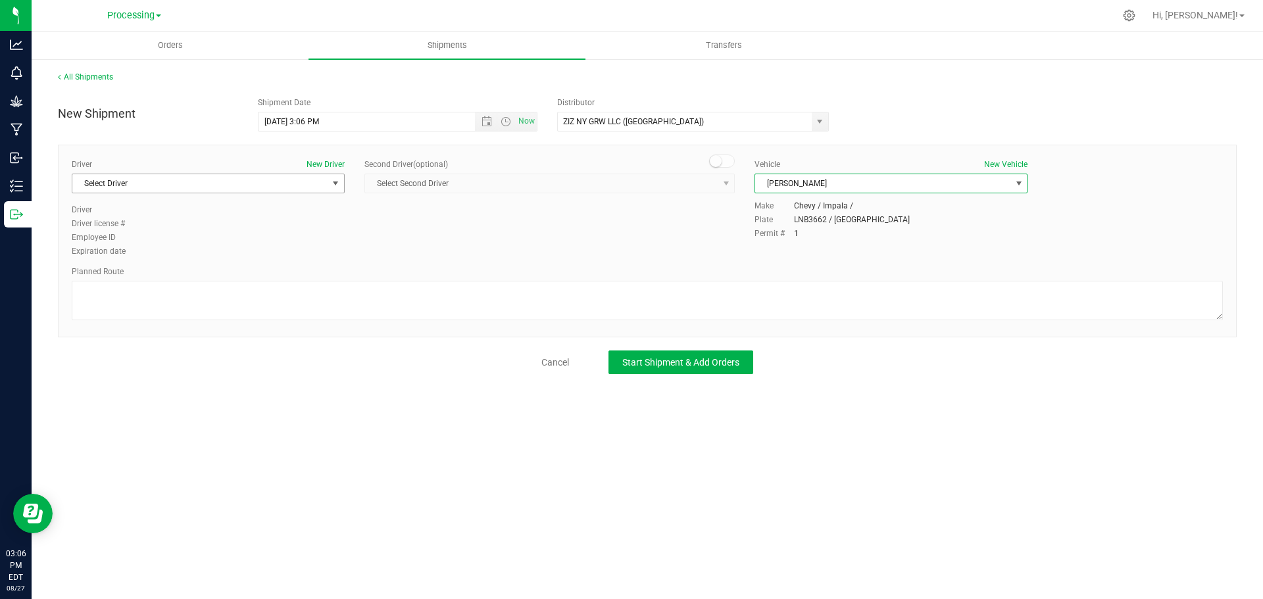
click at [224, 182] on span "Select Driver" at bounding box center [199, 183] width 255 height 18
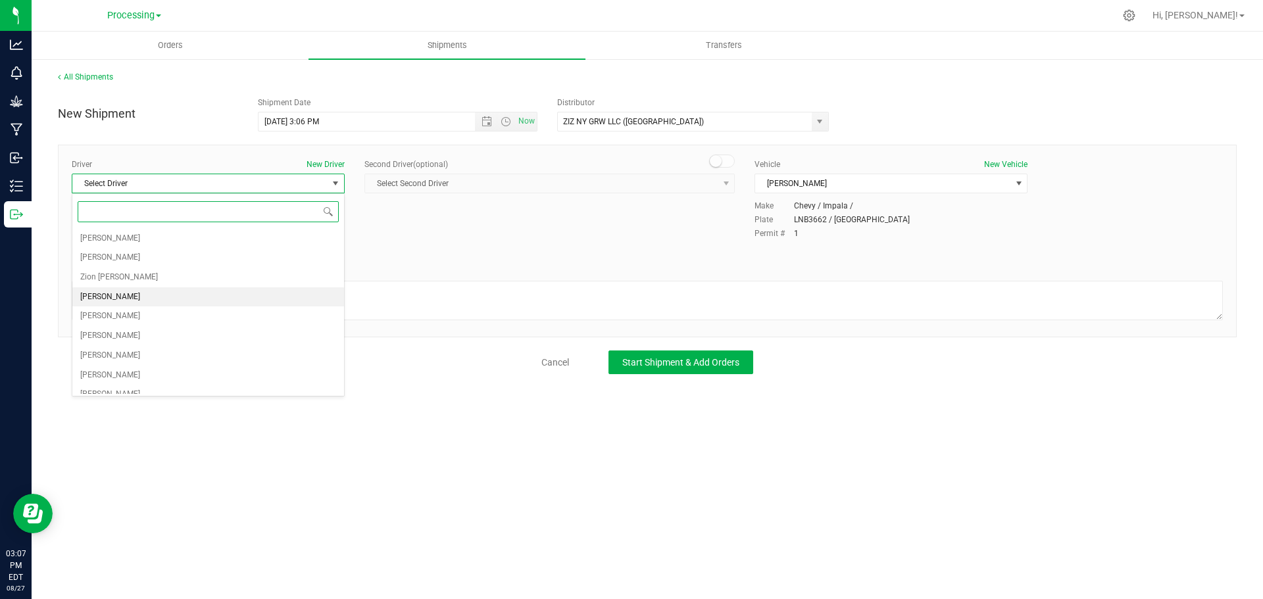
click at [263, 303] on li "[PERSON_NAME]" at bounding box center [208, 297] width 272 height 20
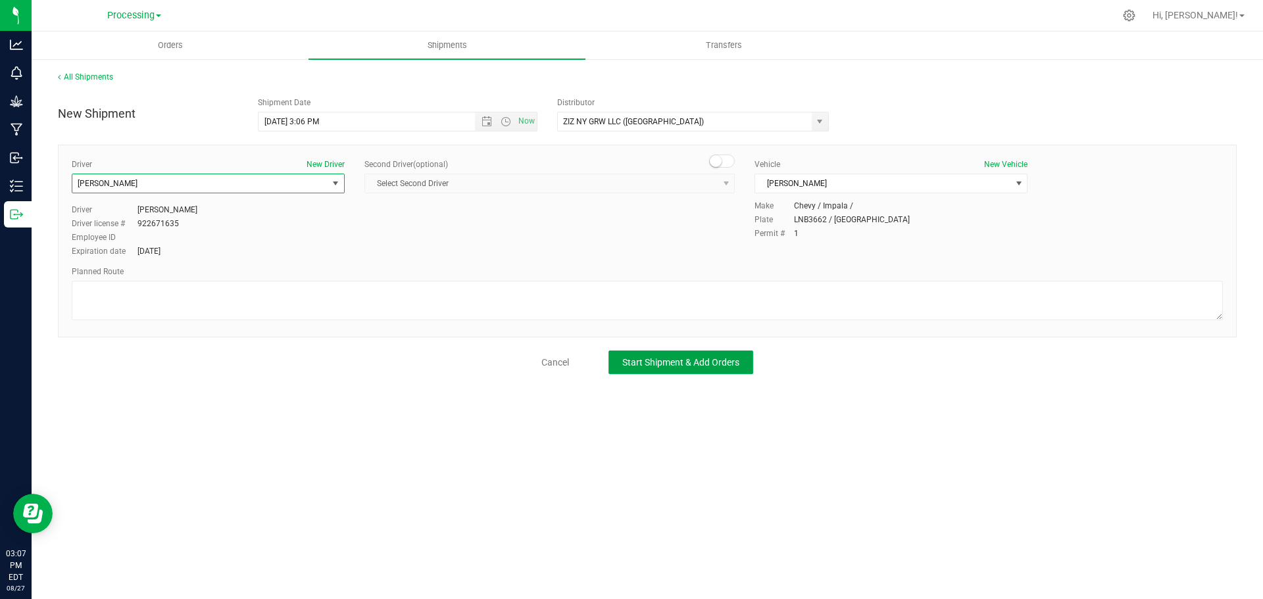
click at [744, 364] on button "Start Shipment & Add Orders" at bounding box center [680, 363] width 145 height 24
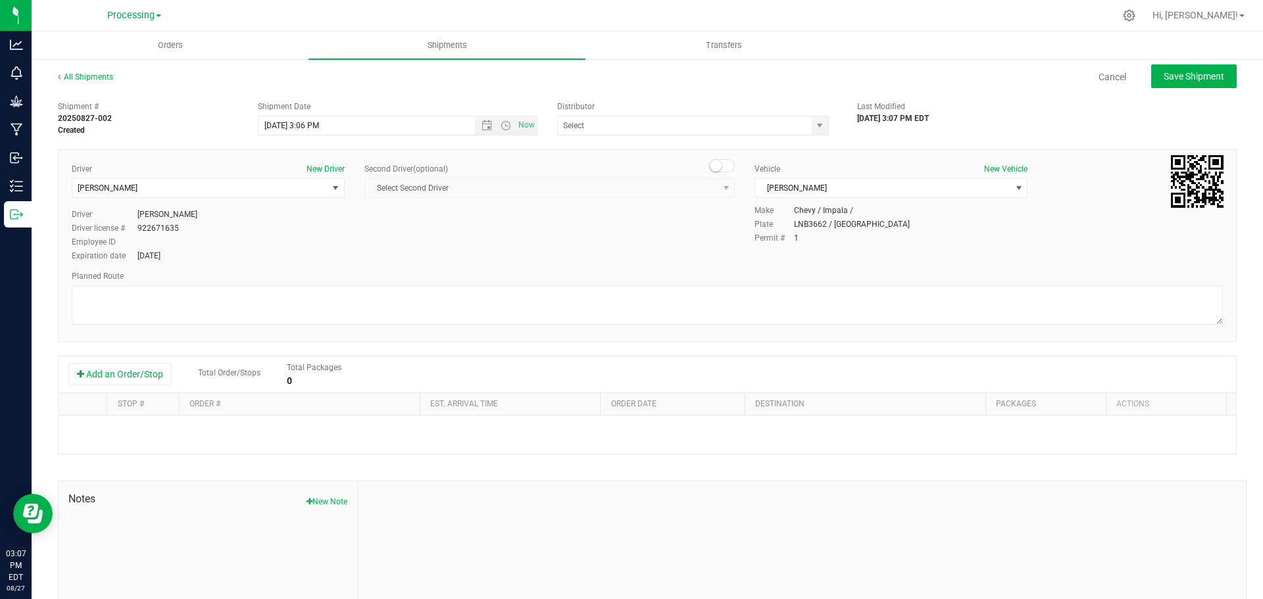
type input "ZIZ NY GRW LLC ([GEOGRAPHIC_DATA])"
click at [109, 375] on button "Add an Order/Stop" at bounding box center [119, 374] width 103 height 22
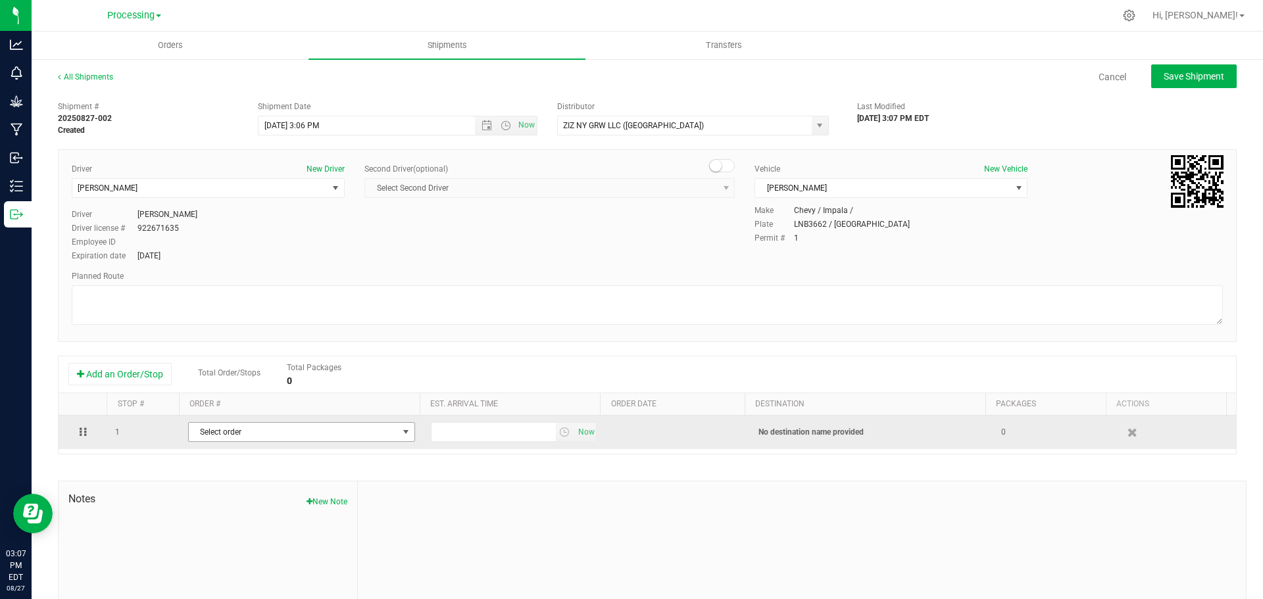
click at [220, 436] on span "Select order" at bounding box center [293, 432] width 209 height 18
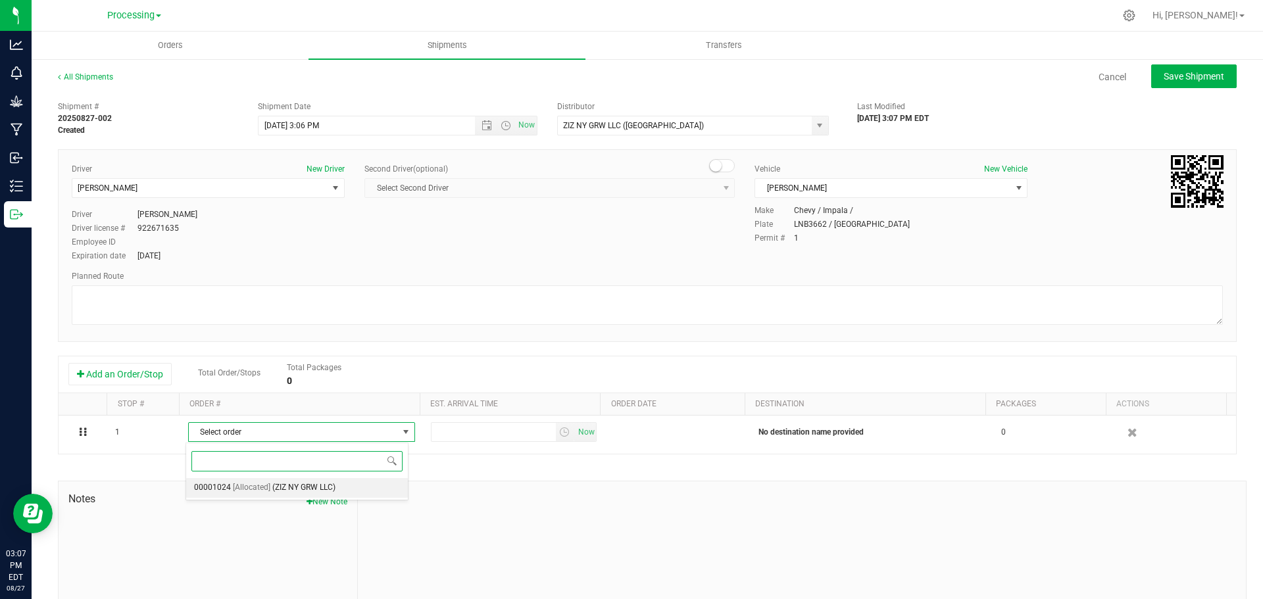
click at [283, 486] on span "(ZIZ NY GRW LLC)" at bounding box center [303, 487] width 63 height 17
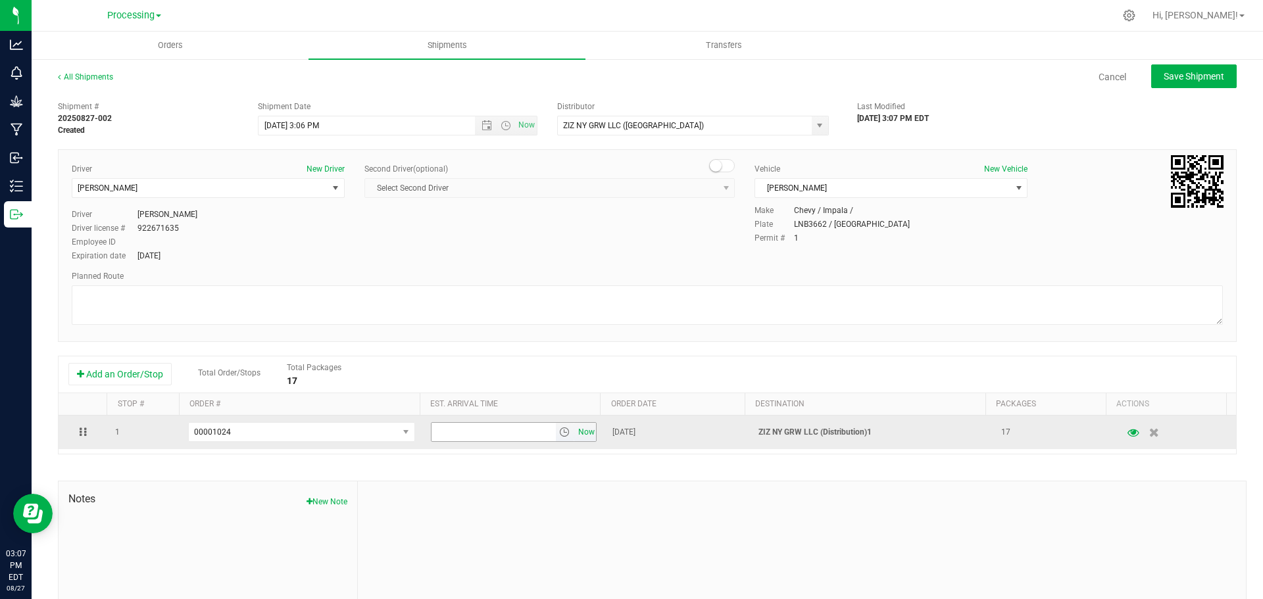
click at [584, 434] on span "Now" at bounding box center [586, 432] width 22 height 19
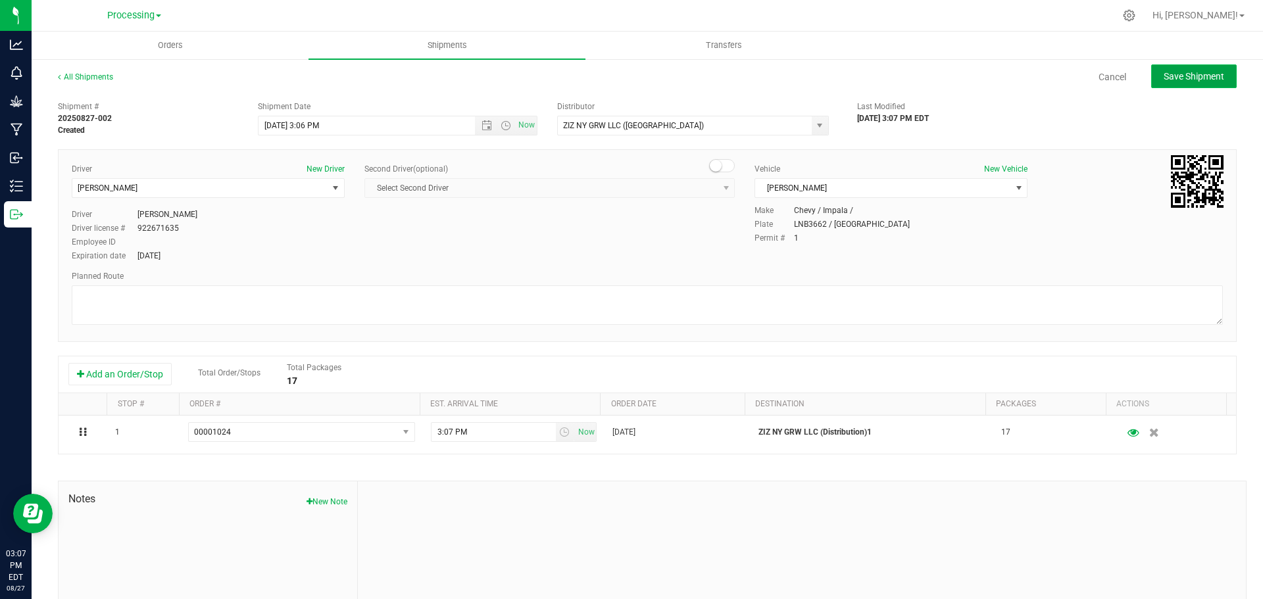
click at [1165, 83] on button "Save Shipment" at bounding box center [1193, 76] width 85 height 24
type input "[DATE] 7:06 PM"
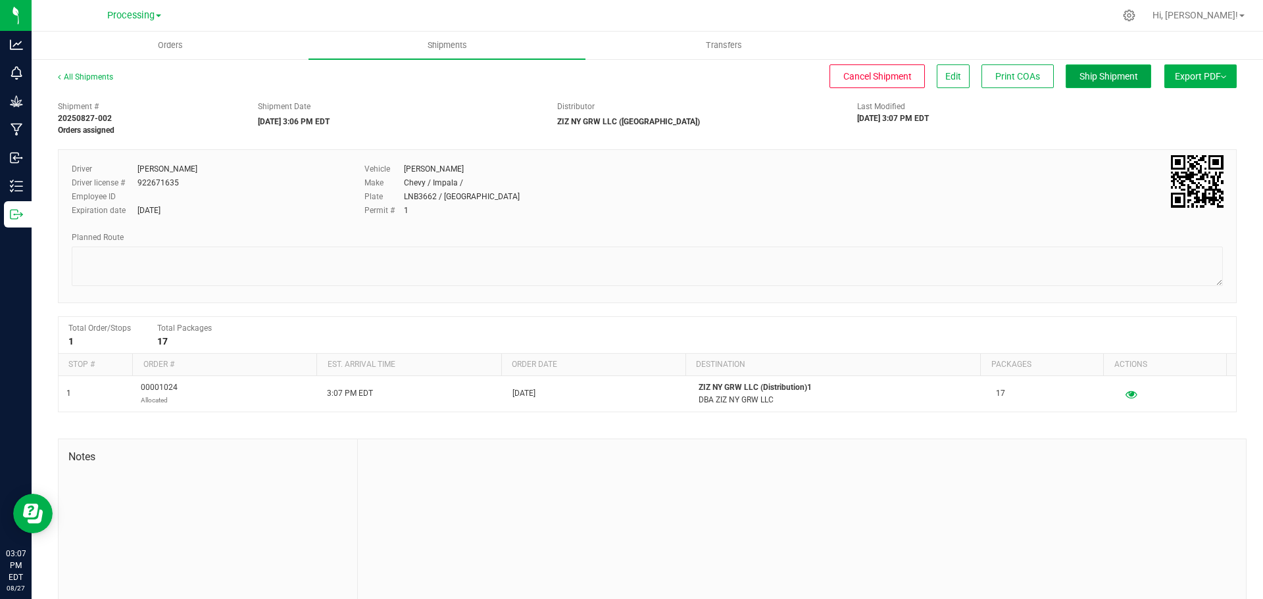
click at [1106, 74] on span "Ship Shipment" at bounding box center [1108, 76] width 59 height 11
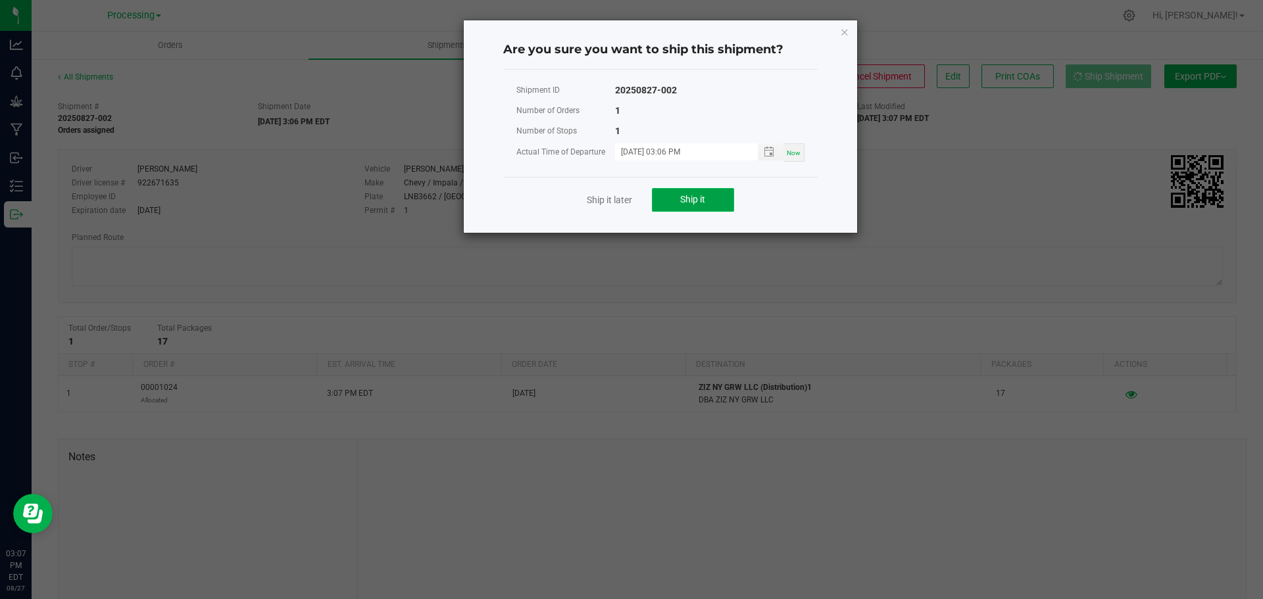
click at [671, 198] on button "Ship it" at bounding box center [693, 200] width 82 height 24
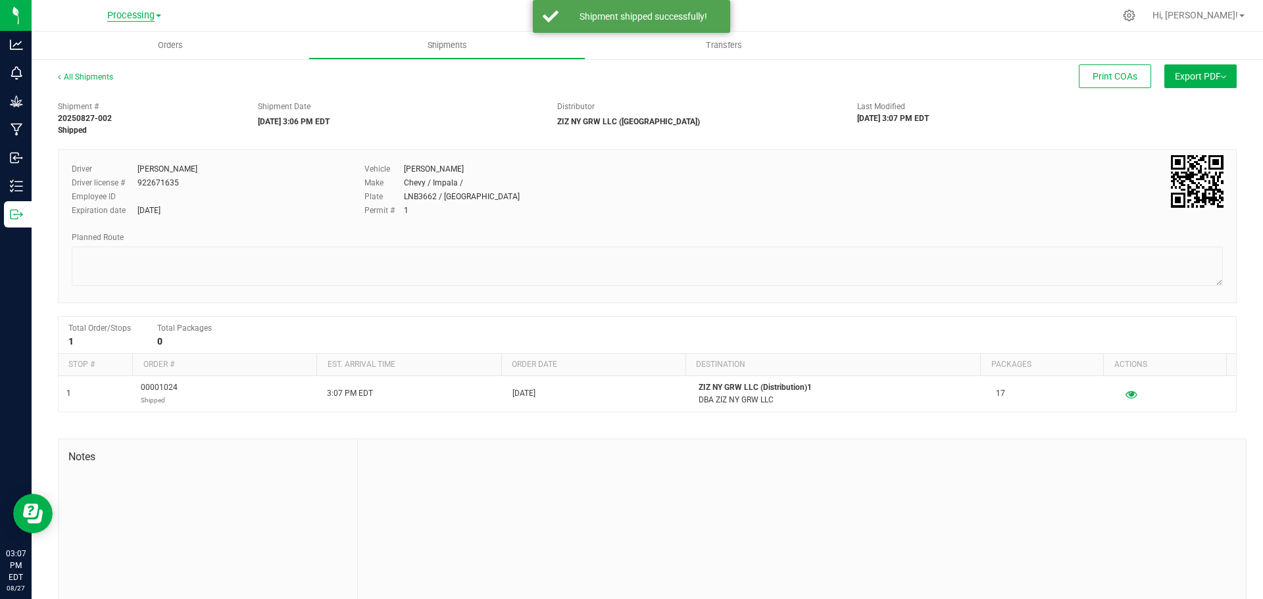
click at [147, 17] on span "Processing" at bounding box center [130, 16] width 47 height 12
click at [123, 138] on link "ZIZ NY GRW LLC (Distribution)" at bounding box center [134, 134] width 192 height 18
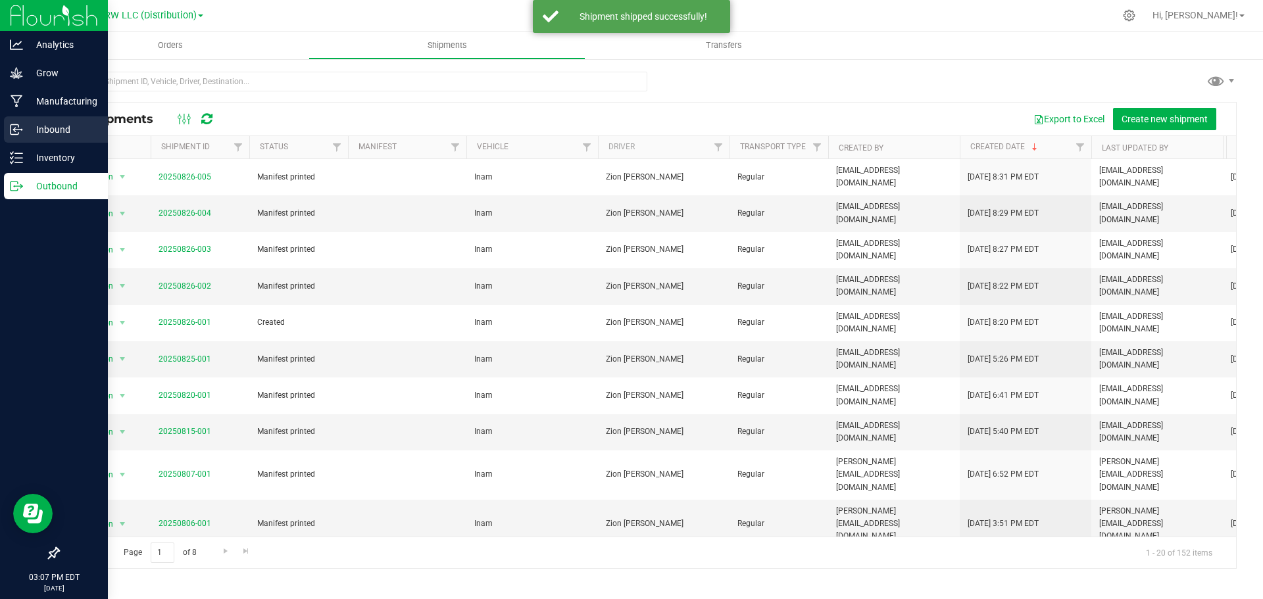
click at [72, 136] on p "Inbound" at bounding box center [62, 130] width 79 height 16
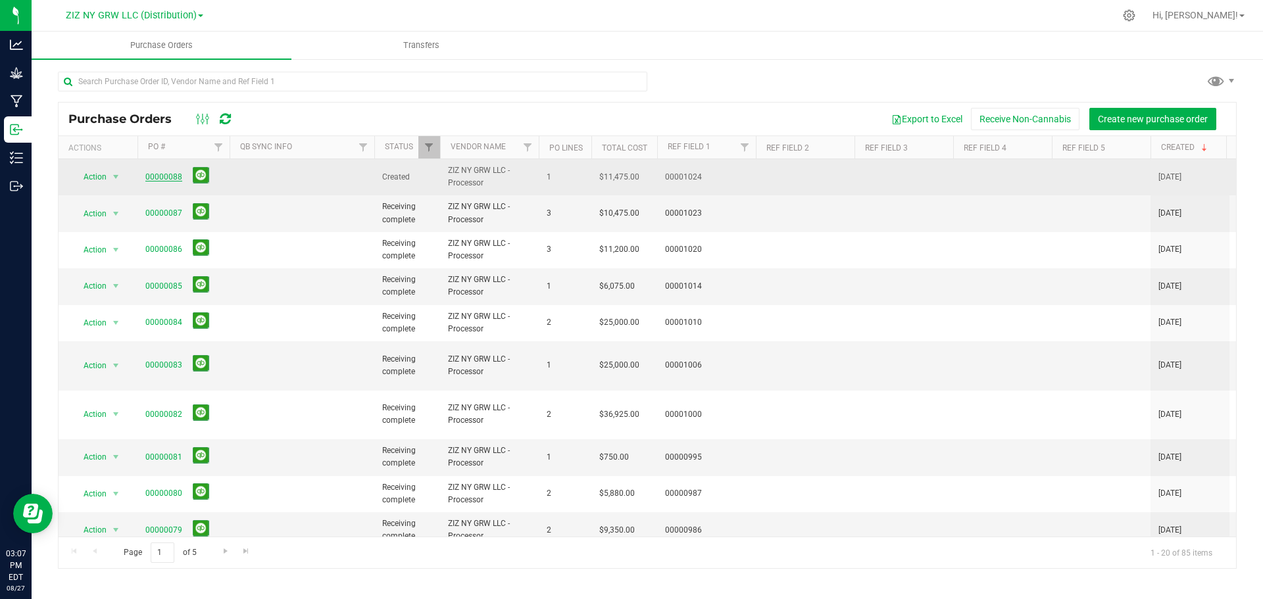
click at [163, 179] on link "00000088" at bounding box center [163, 176] width 37 height 9
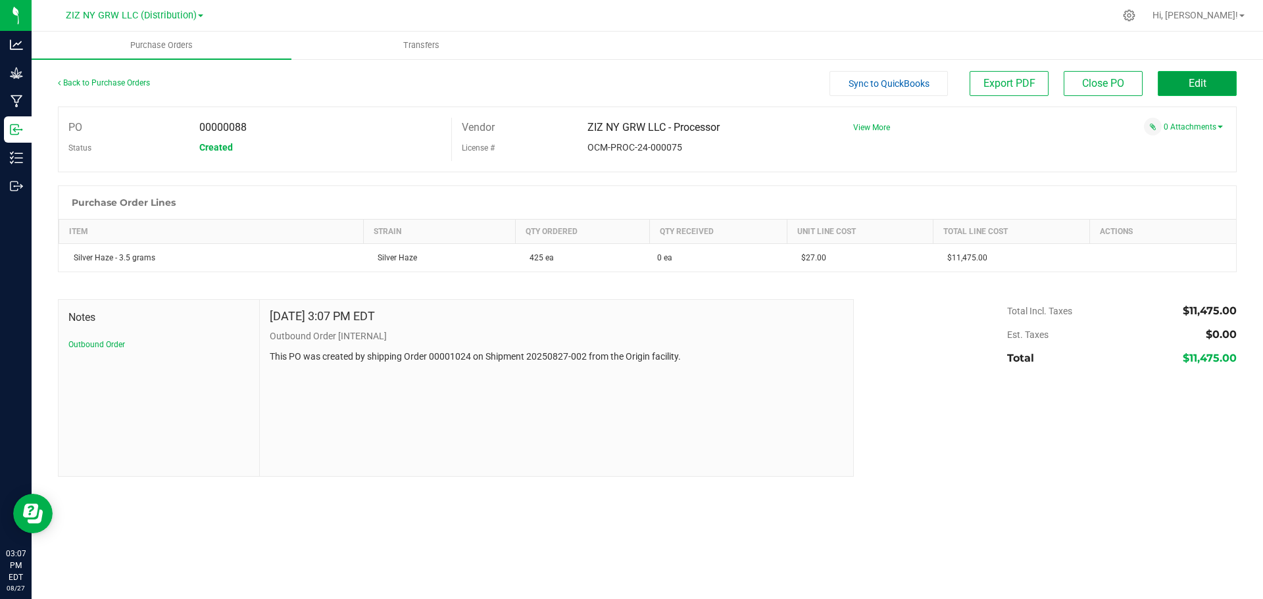
click at [1173, 81] on button "Edit" at bounding box center [1197, 83] width 79 height 25
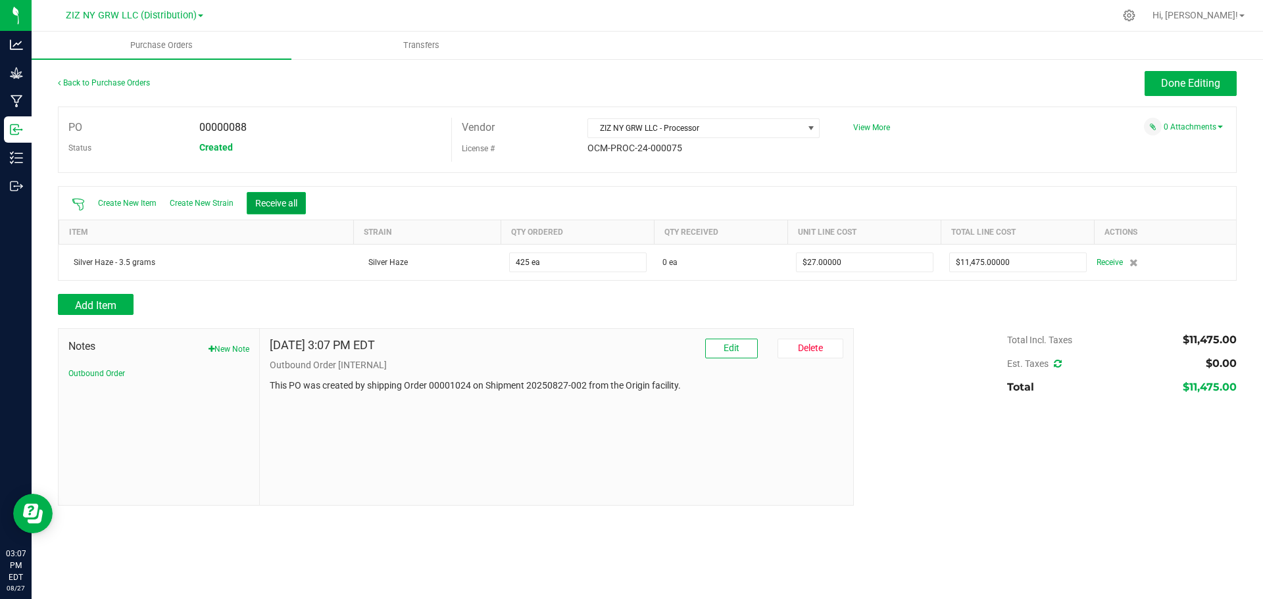
click at [294, 207] on button "Receive all" at bounding box center [276, 203] width 59 height 22
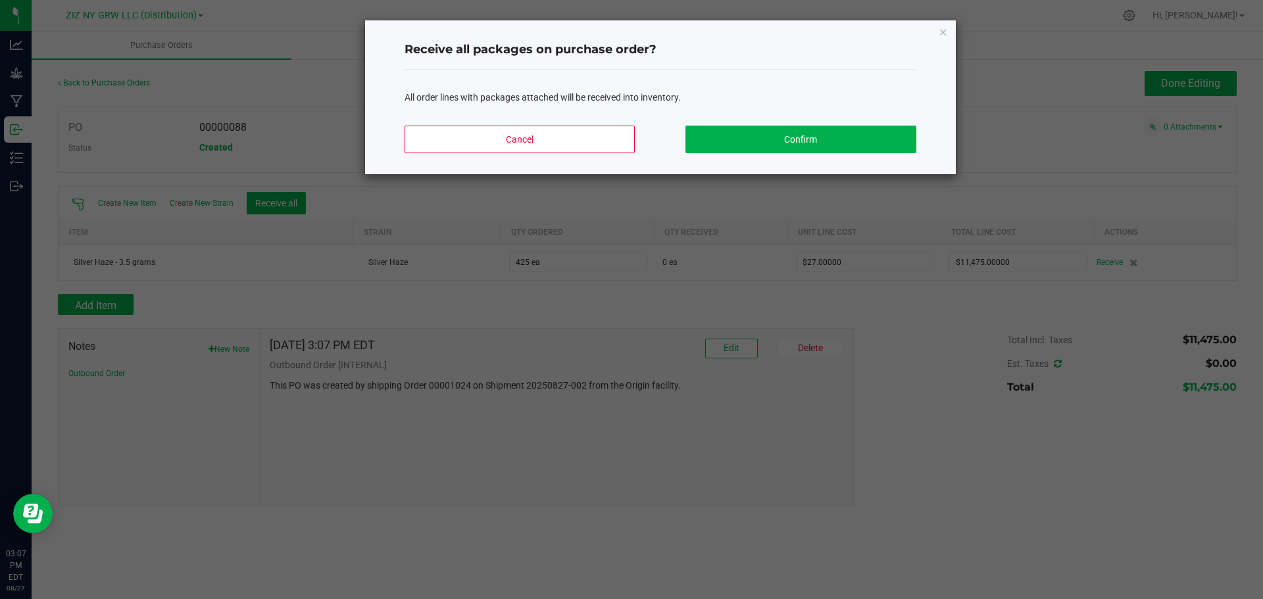
click at [825, 123] on div "Cancel Confirm" at bounding box center [660, 144] width 512 height 59
click at [823, 137] on button "Confirm" at bounding box center [800, 140] width 230 height 28
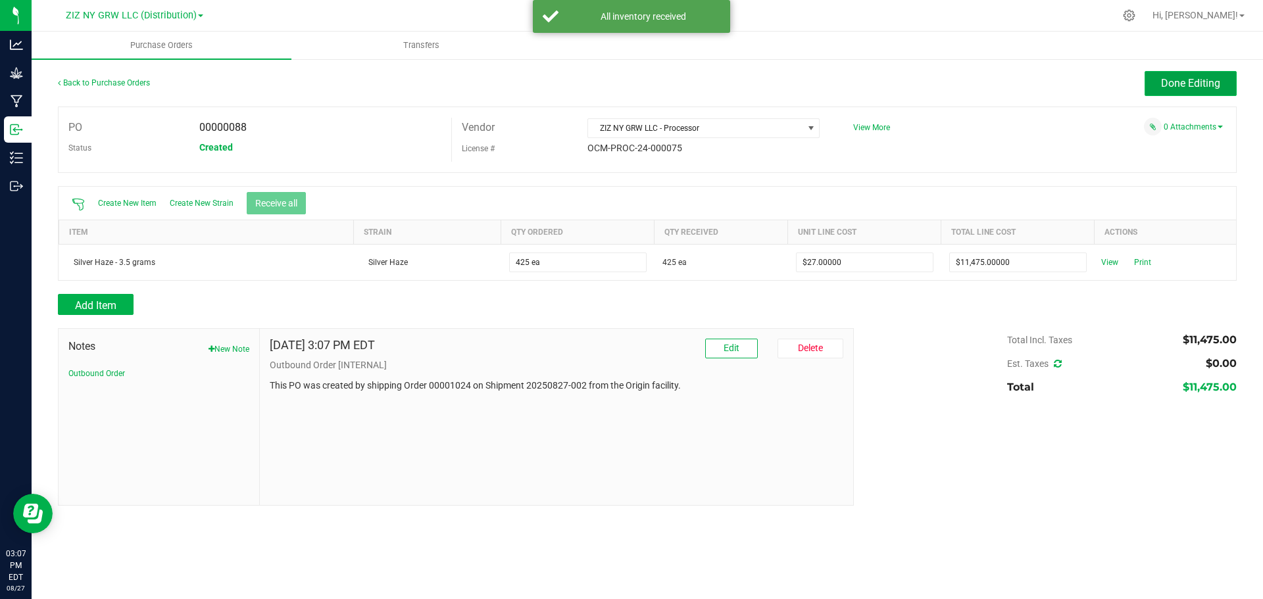
click at [1186, 92] on button "Done Editing" at bounding box center [1190, 83] width 92 height 25
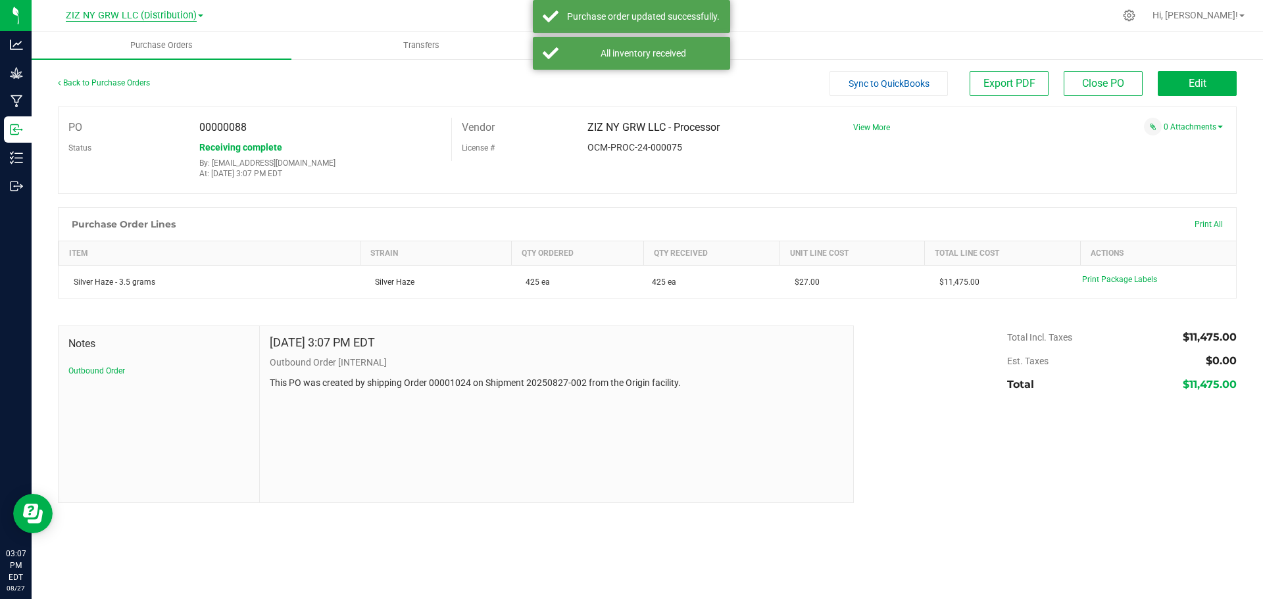
click at [116, 18] on span "ZIZ NY GRW LLC (Distribution)" at bounding box center [131, 16] width 131 height 12
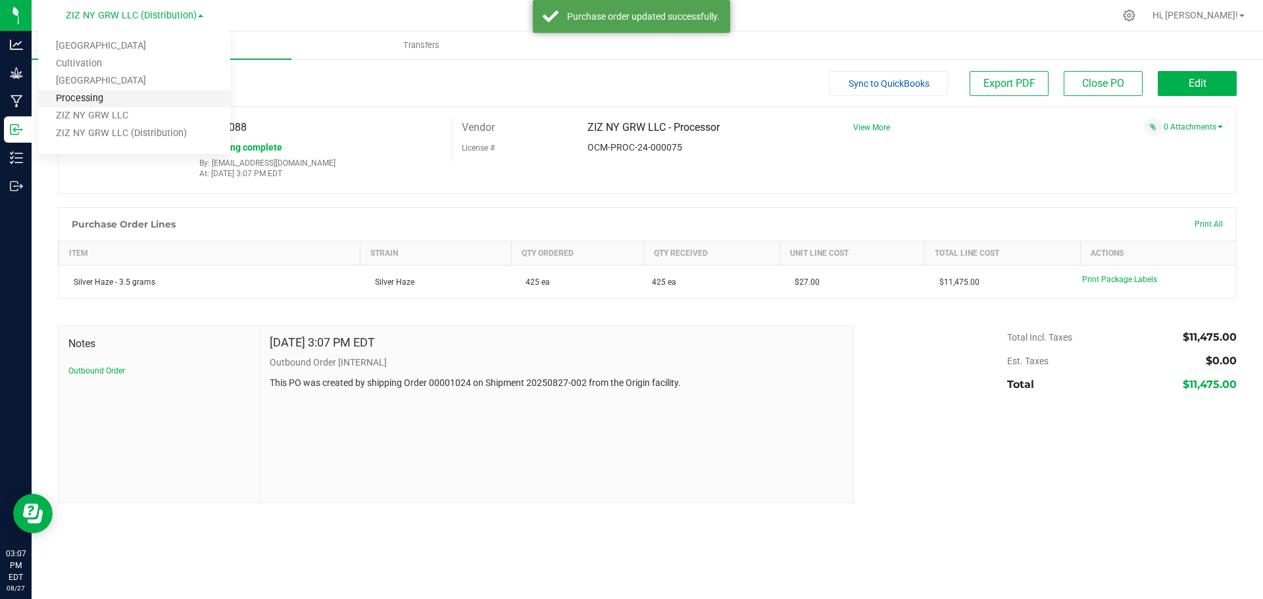
click at [135, 103] on link "Processing" at bounding box center [134, 99] width 192 height 18
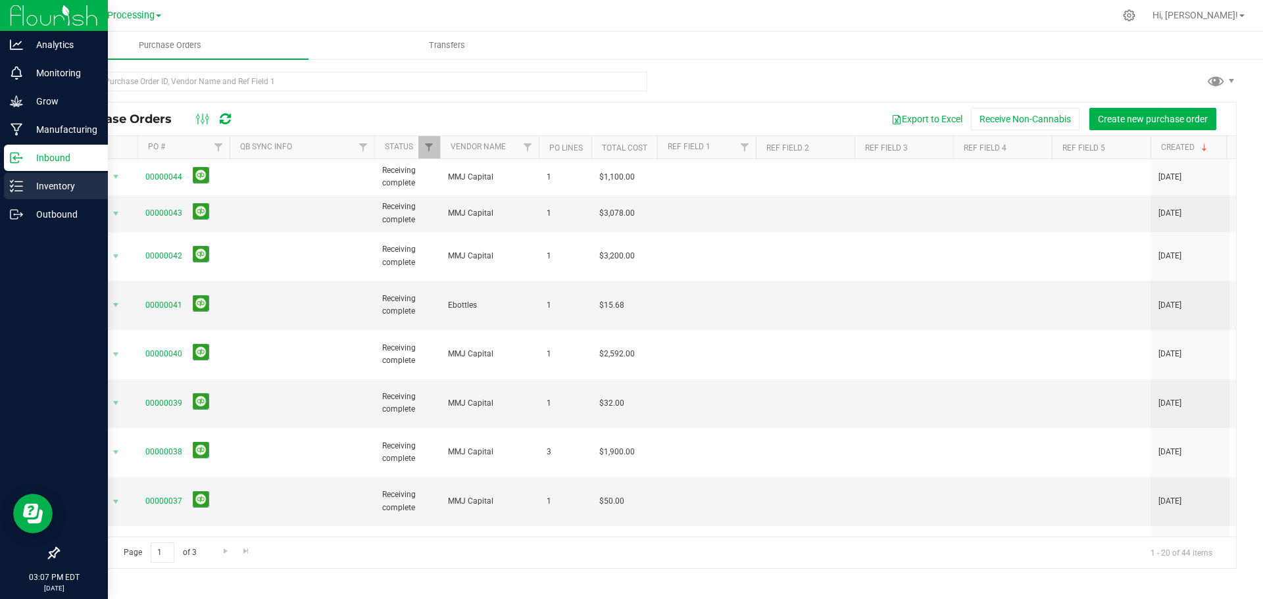
click at [66, 185] on p "Inventory" at bounding box center [62, 186] width 79 height 16
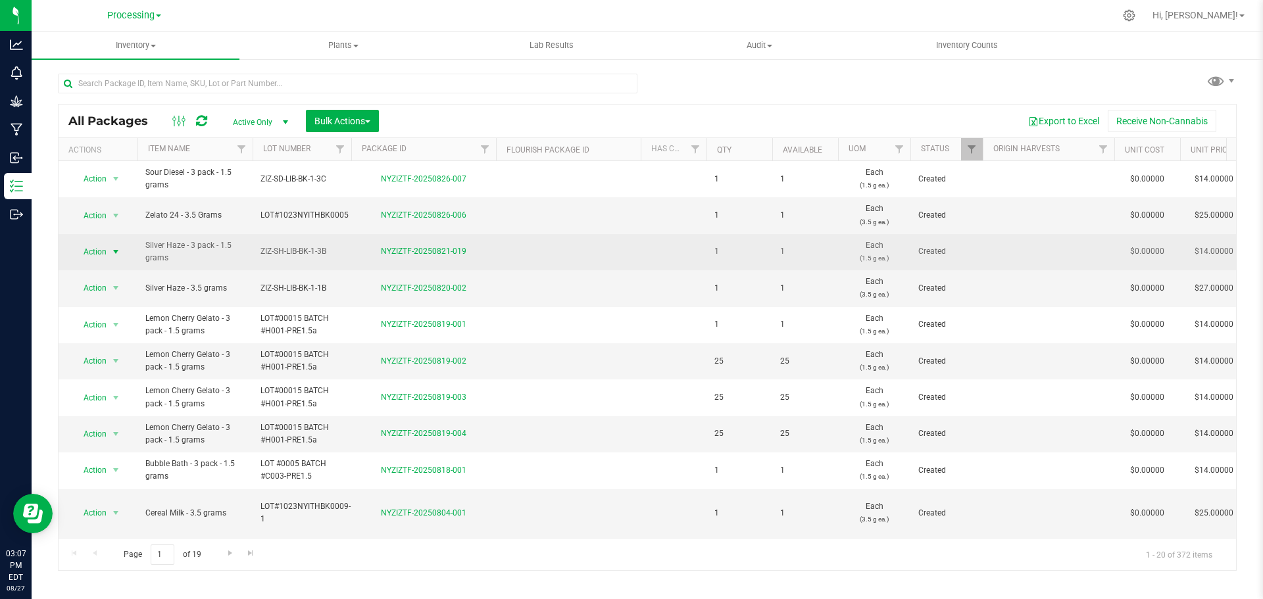
click at [104, 247] on span "Action" at bounding box center [90, 252] width 36 height 18
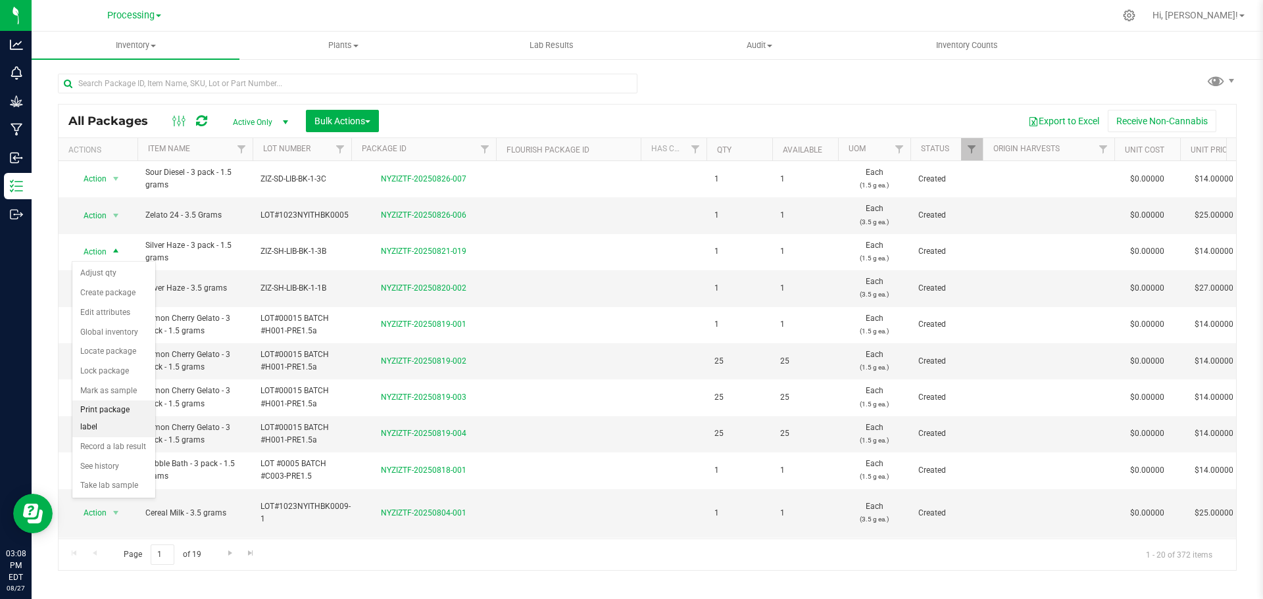
click at [137, 410] on li "Print package label" at bounding box center [113, 419] width 83 height 36
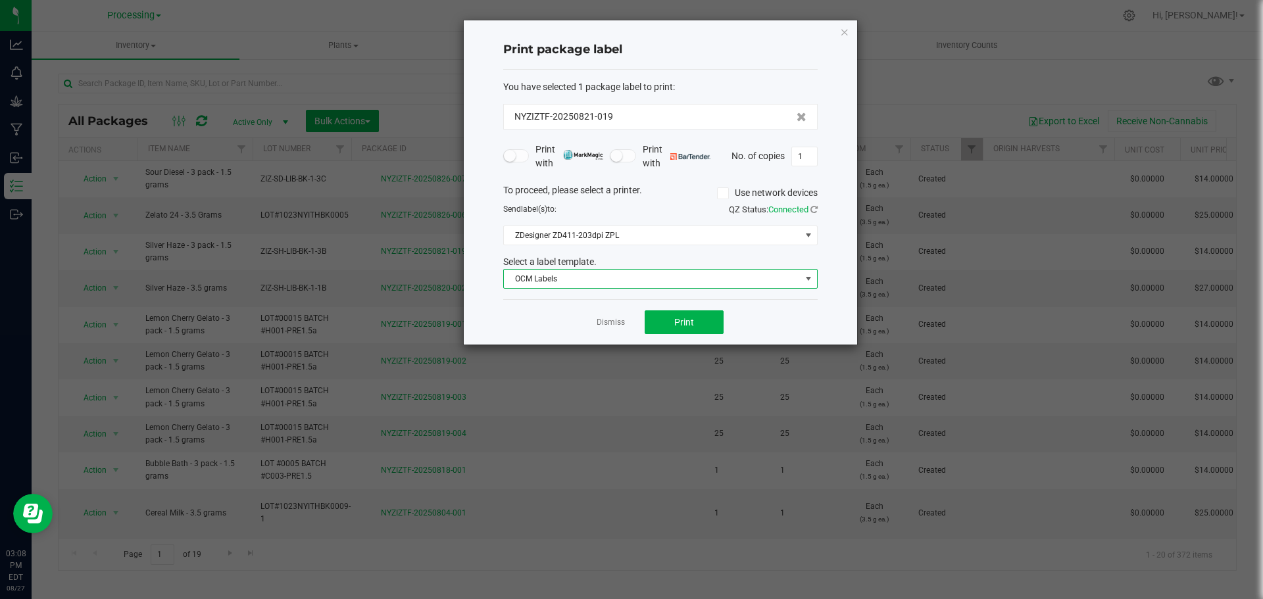
click at [679, 283] on span "OCM Labels" at bounding box center [652, 279] width 297 height 18
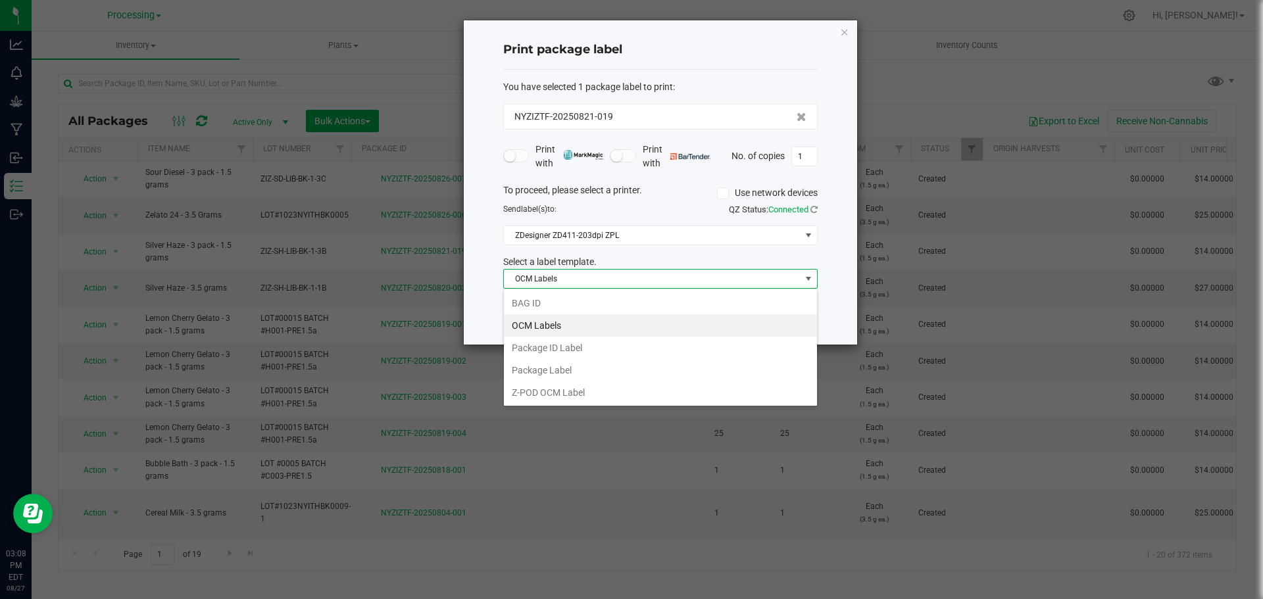
scroll to position [20, 314]
click at [630, 320] on li "OCM Labels" at bounding box center [660, 325] width 313 height 22
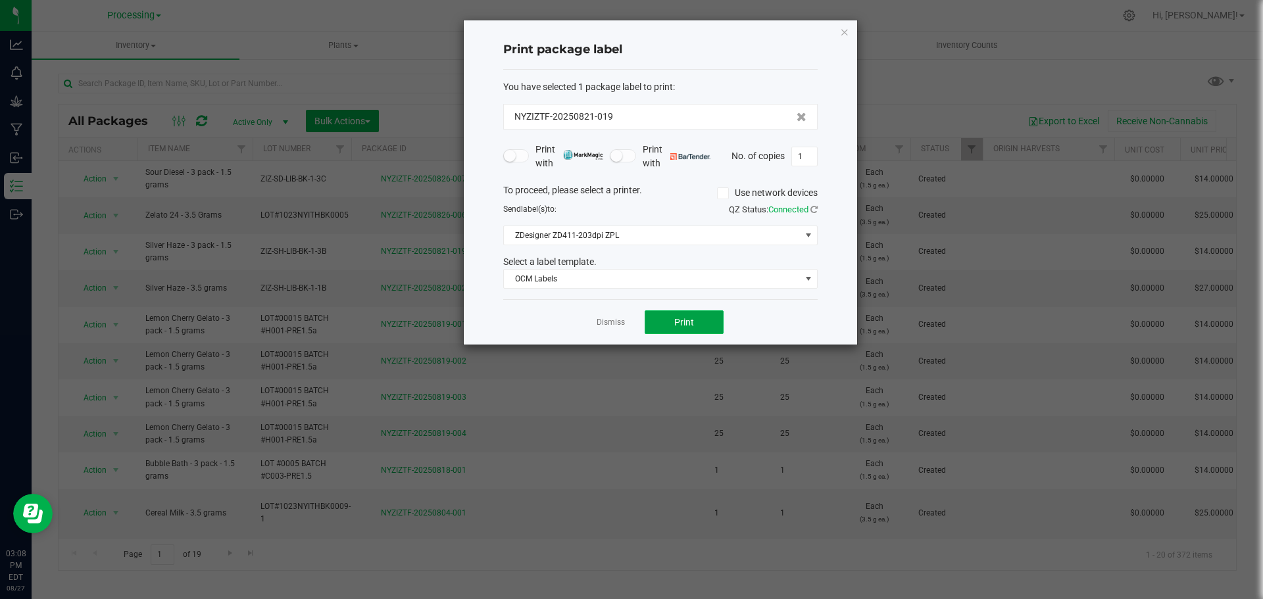
click at [682, 318] on span "Print" at bounding box center [684, 322] width 20 height 11
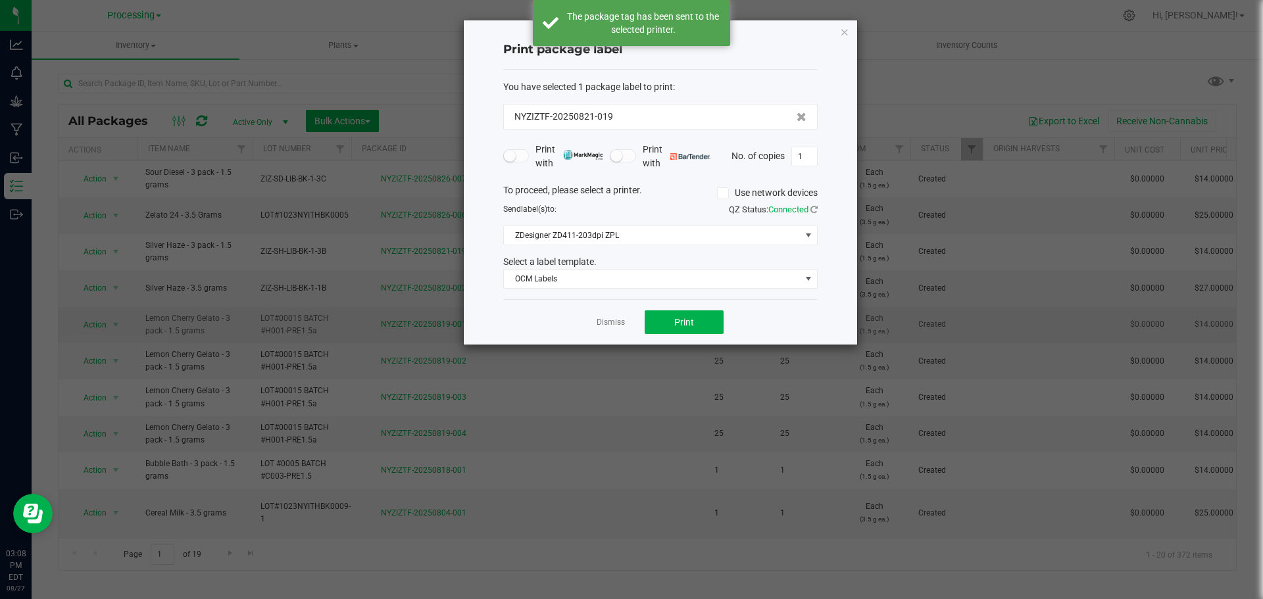
click at [616, 325] on link "Dismiss" at bounding box center [611, 322] width 28 height 11
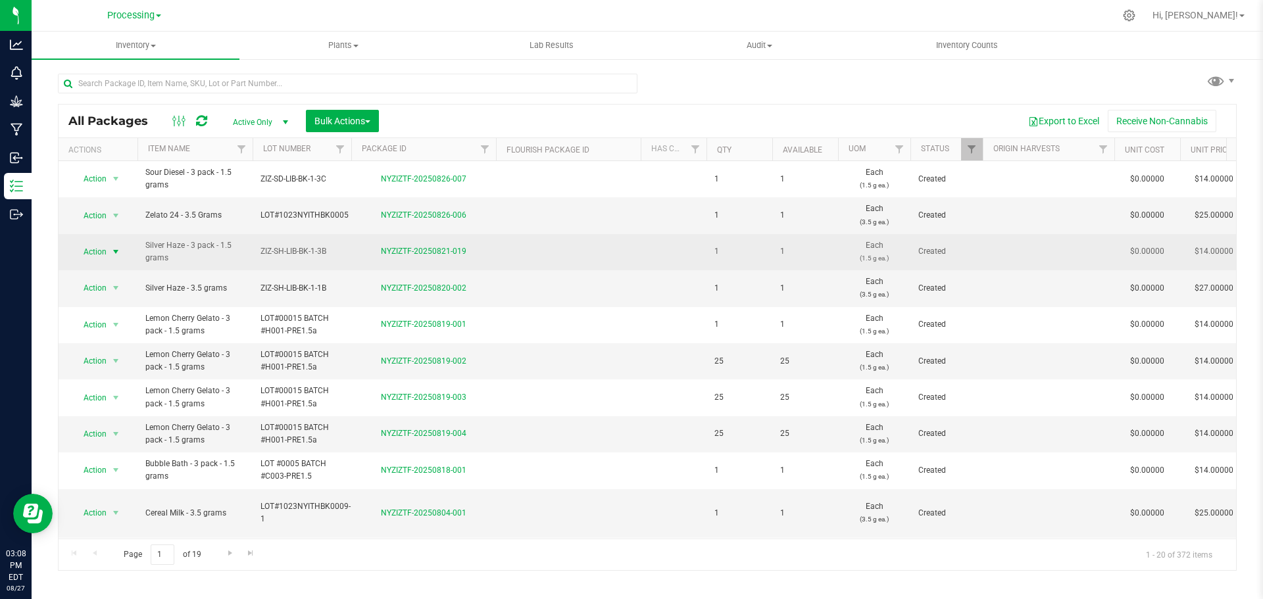
click at [97, 256] on span "Action" at bounding box center [90, 252] width 36 height 18
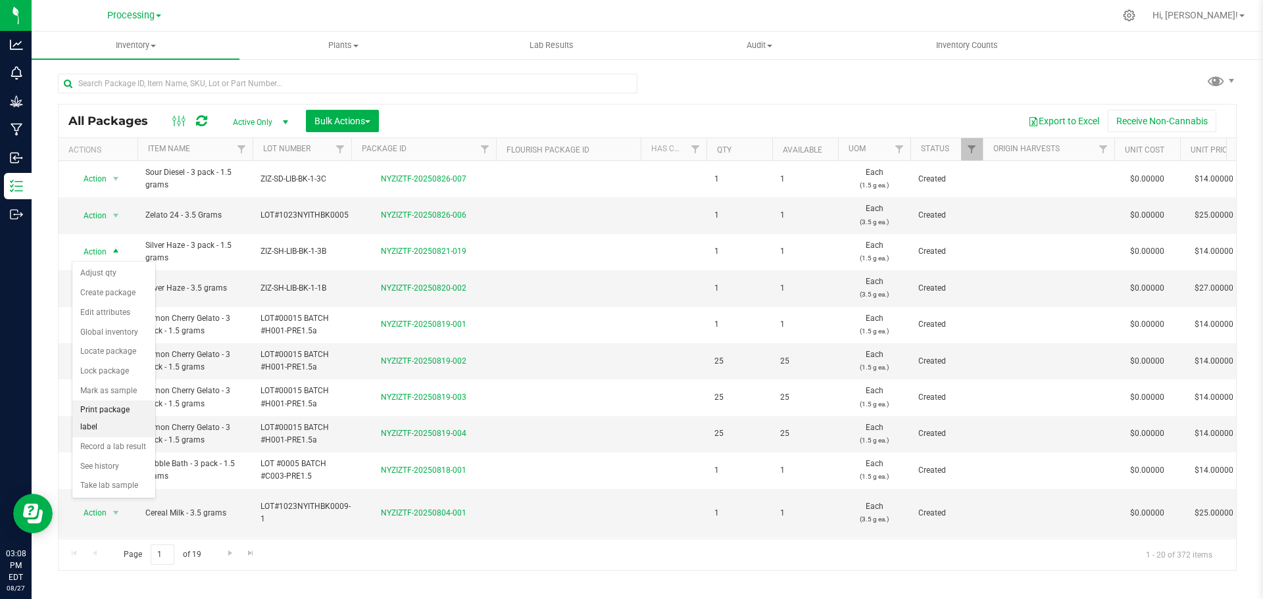
click at [124, 411] on li "Print package label" at bounding box center [113, 419] width 83 height 36
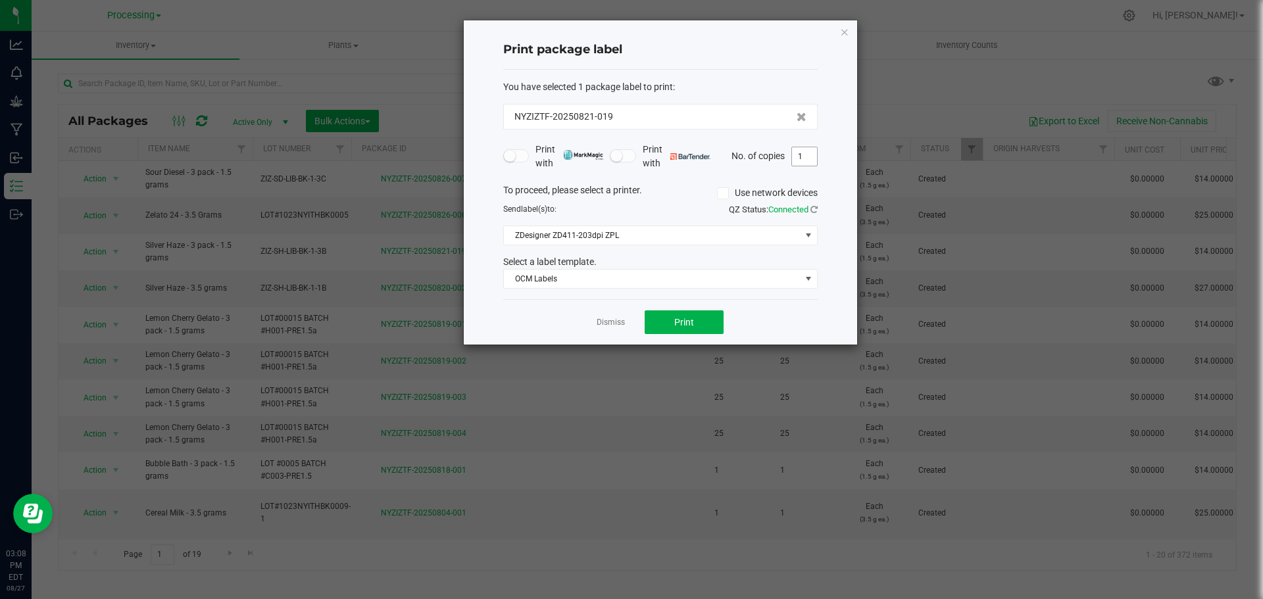
click at [806, 153] on input "1" at bounding box center [804, 156] width 25 height 18
type input "120"
click at [670, 326] on button "Print" at bounding box center [684, 322] width 79 height 24
click at [682, 334] on button "Print" at bounding box center [684, 322] width 79 height 24
click at [668, 329] on button "Print" at bounding box center [684, 322] width 79 height 24
